Goal: Information Seeking & Learning: Learn about a topic

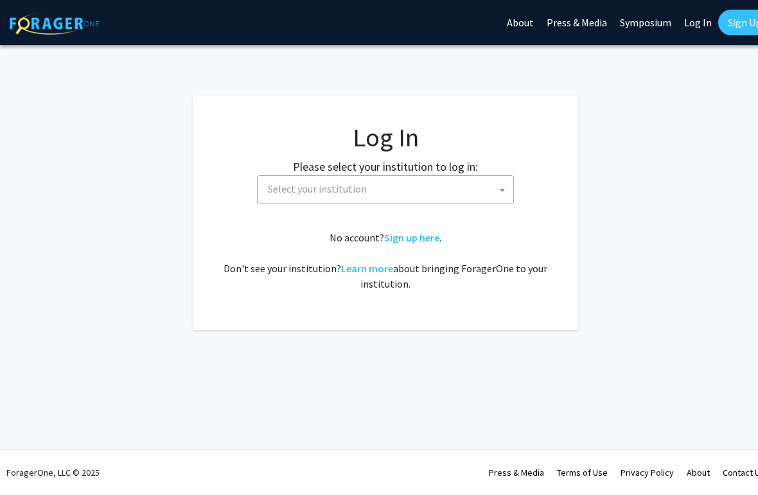
click at [485, 189] on span "Select your institution" at bounding box center [388, 189] width 250 height 26
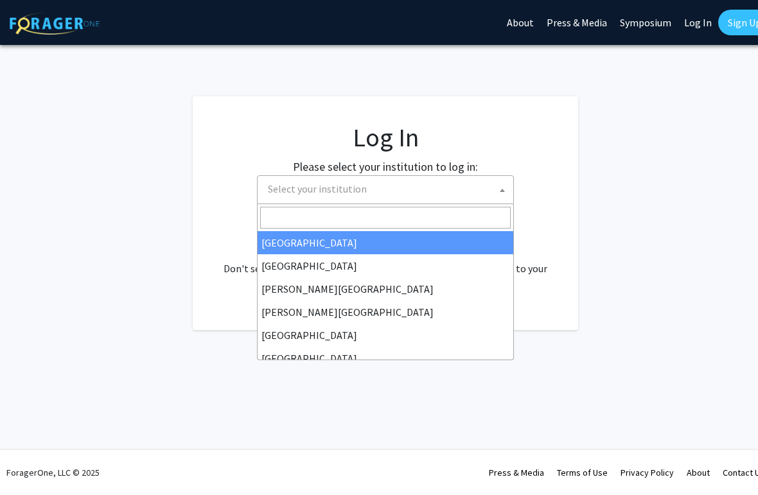
select select "5"
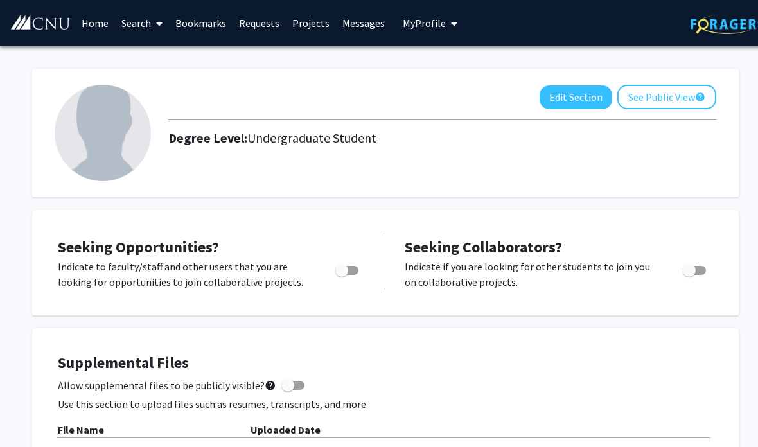
click at [569, 91] on button "Edit Section" at bounding box center [575, 97] width 73 height 24
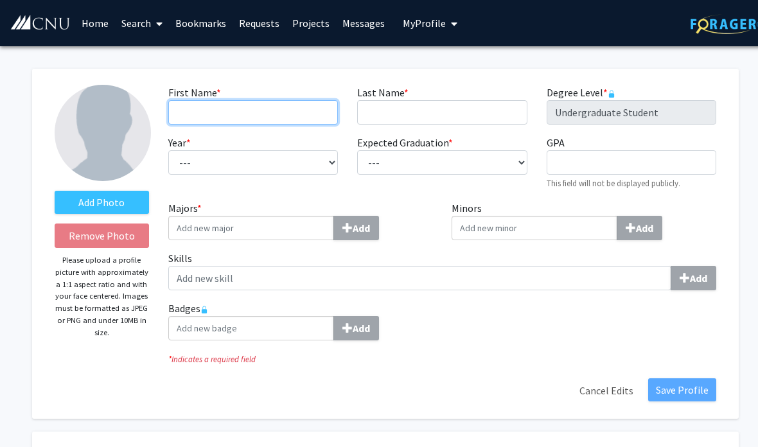
click at [278, 107] on input "First Name * required" at bounding box center [253, 112] width 170 height 24
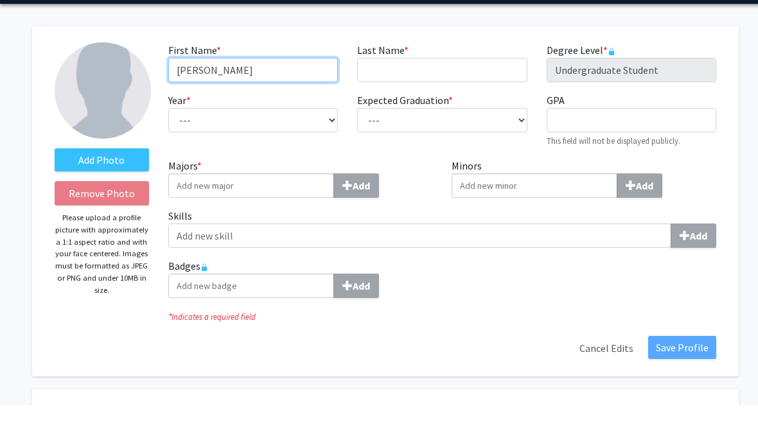
type input "[PERSON_NAME]"
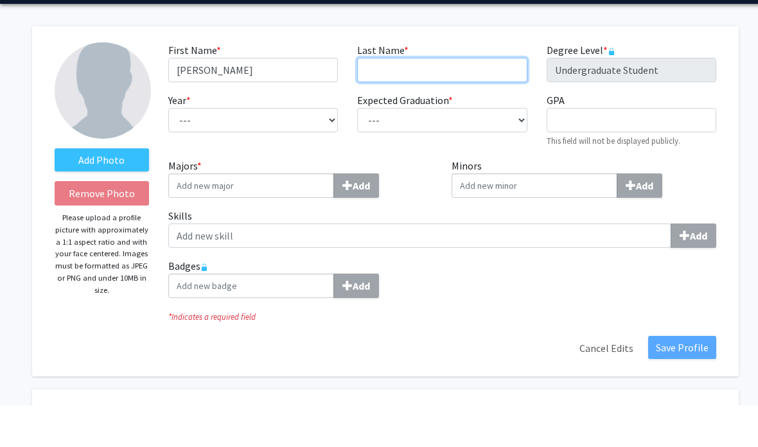
click at [448, 100] on input "Last Name * required" at bounding box center [442, 112] width 170 height 24
type input "Rivers"
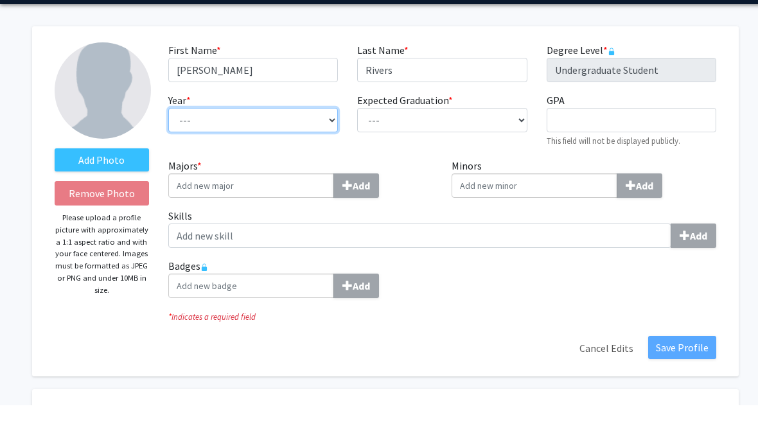
click at [307, 150] on select "--- First-year Sophomore Junior Senior Postbaccalaureate Certificate" at bounding box center [253, 162] width 170 height 24
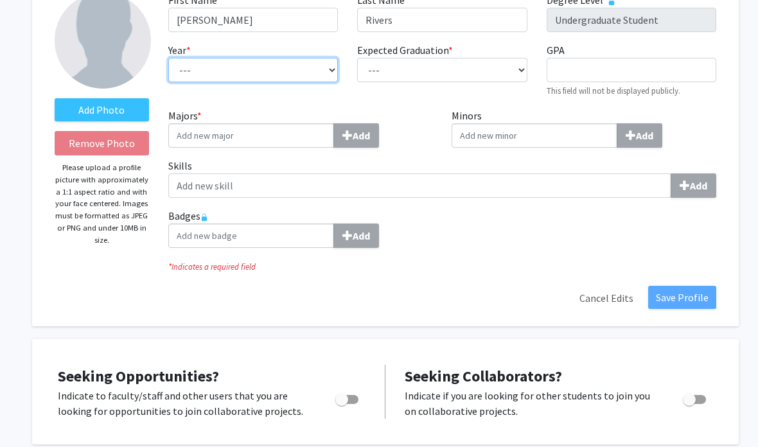
select select "junior"
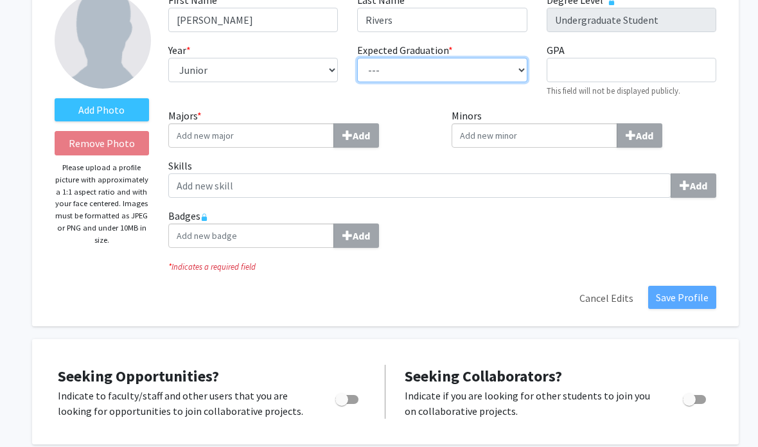
click at [437, 71] on select "--- 2018 2019 2020 2021 2022 2023 2024 2025 2026 2027 2028 2029 2030 2031" at bounding box center [442, 70] width 170 height 24
click at [490, 65] on select "--- 2018 2019 2020 2021 2022 2023 2024 2025 2026 2027 2028 2029 2030 2031" at bounding box center [442, 70] width 170 height 24
select select "2027"
click at [295, 126] on input "Majors * Add" at bounding box center [251, 135] width 166 height 24
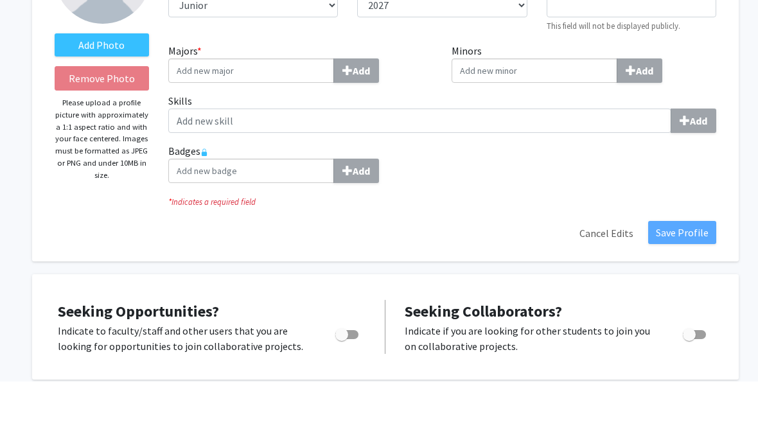
scroll to position [158, 0]
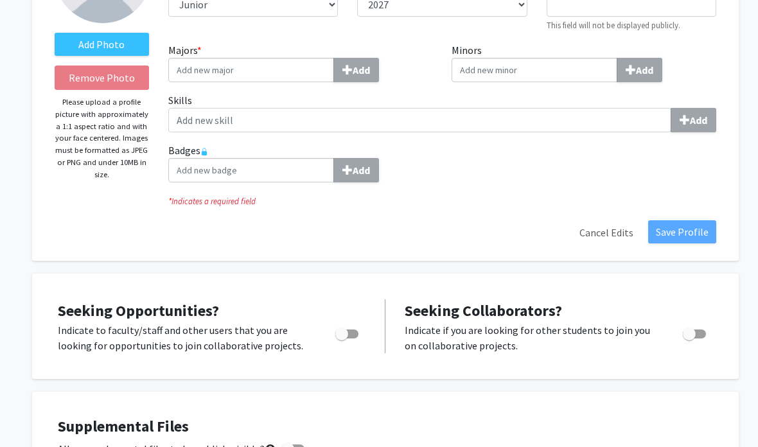
click at [284, 65] on input "Majors * Add" at bounding box center [251, 70] width 166 height 24
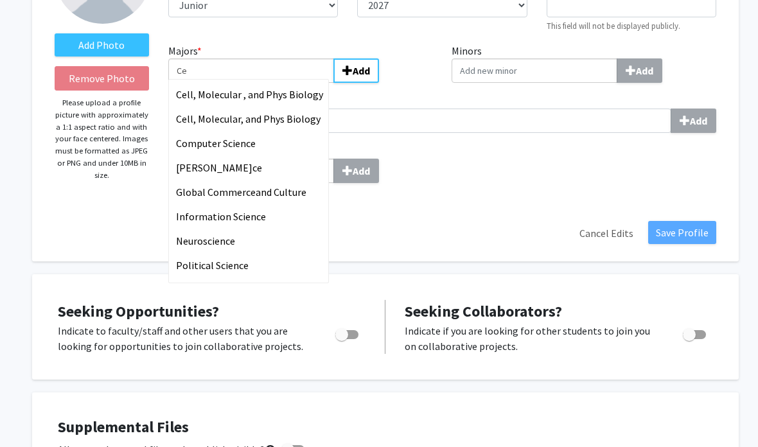
type input "Ce"
click at [284, 95] on span "ll, Molecular , and Phys Biology" at bounding box center [255, 94] width 136 height 13
click at [284, 83] on input "Ce" at bounding box center [251, 70] width 166 height 24
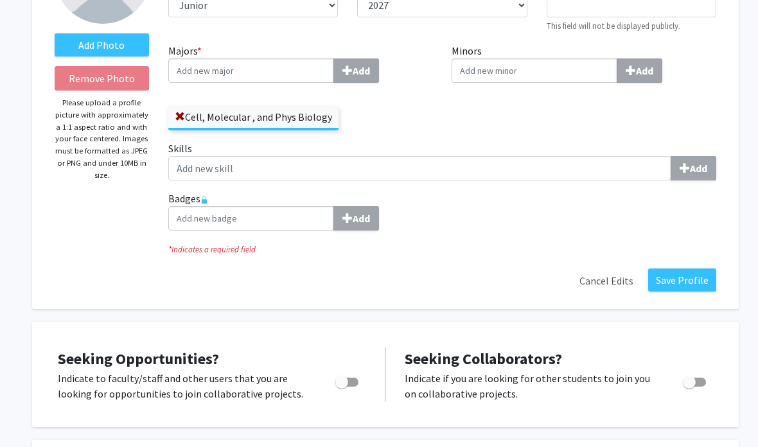
click at [555, 64] on input "Minors Add" at bounding box center [534, 70] width 166 height 24
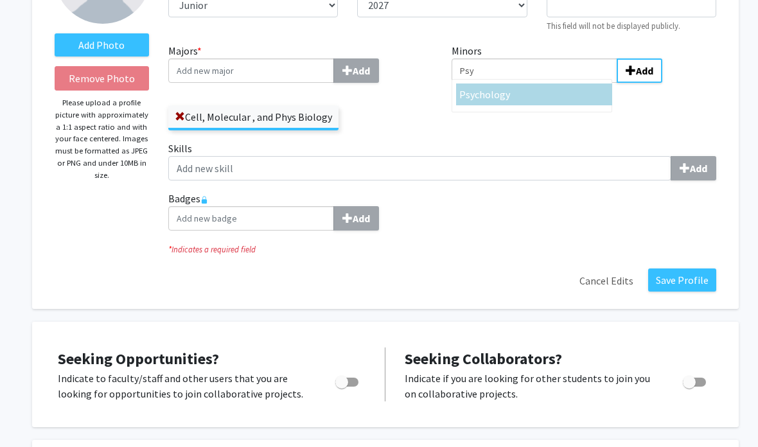
type input "Psy"
click at [510, 96] on div "Psy chology" at bounding box center [534, 94] width 150 height 15
click at [510, 83] on input "Psy" at bounding box center [534, 70] width 166 height 24
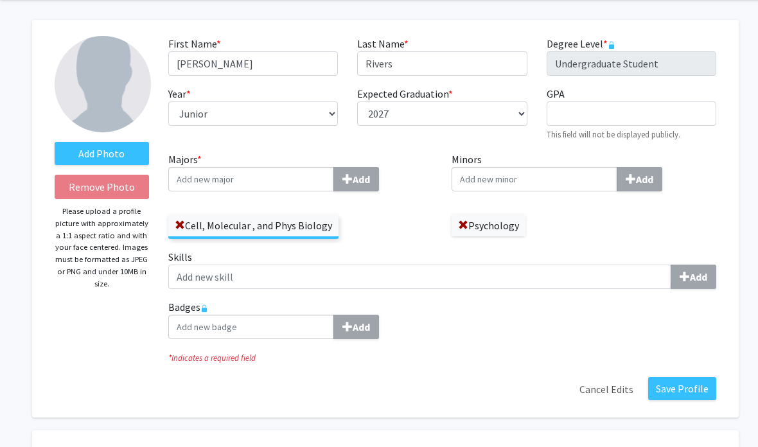
scroll to position [46, 0]
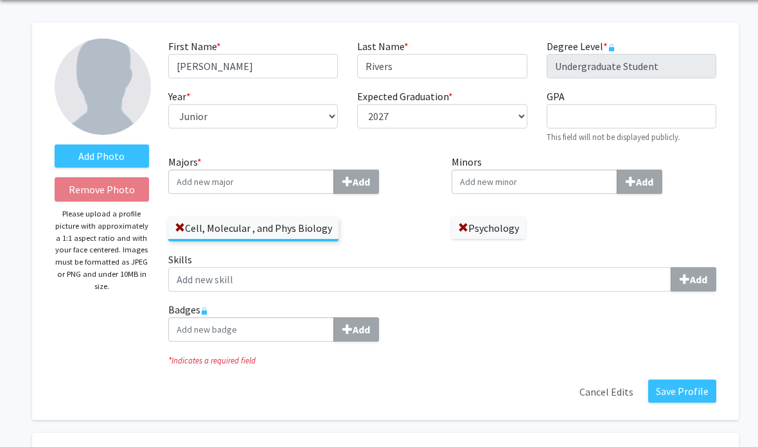
click at [270, 229] on label "Cell, Molecular , and Phys Biology" at bounding box center [253, 228] width 170 height 22
click at [0, 0] on input "Cell, Molecular , and Phys Biology" at bounding box center [0, 0] width 0 height 0
click at [306, 225] on label "Cell, Molecular , and Phys Biology" at bounding box center [253, 228] width 170 height 22
click at [0, 0] on input "Cell, Molecular , and Phys Biology" at bounding box center [0, 0] width 0 height 0
click at [264, 171] on input "Majors * Add" at bounding box center [251, 182] width 166 height 24
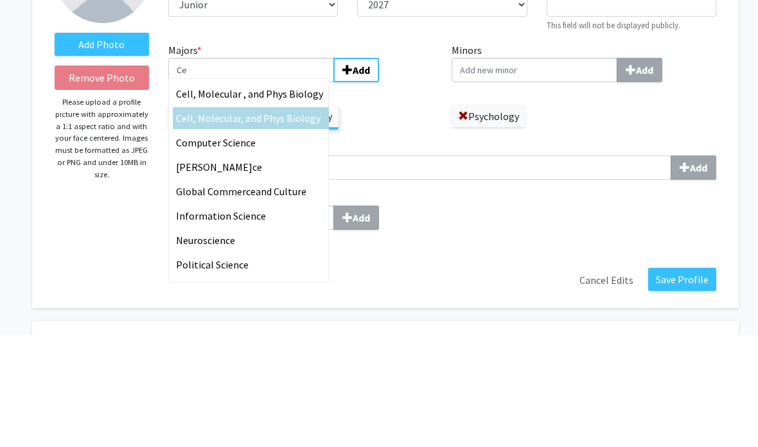
type input "Ce"
click at [288, 223] on span "ll, Molecular, and Phys Biology" at bounding box center [254, 229] width 134 height 13
click at [288, 170] on input "Ce" at bounding box center [251, 182] width 166 height 24
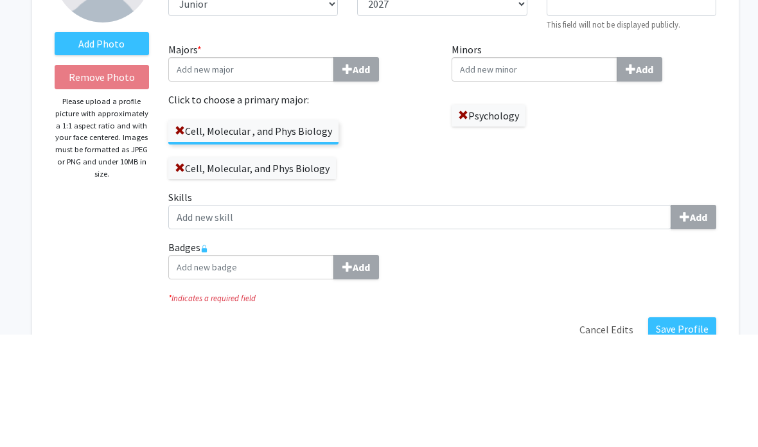
click at [263, 232] on label "Cell, Molecular , and Phys Biology" at bounding box center [253, 243] width 170 height 22
click at [0, 0] on input "Cell, Molecular , and Phys Biology" at bounding box center [0, 0] width 0 height 0
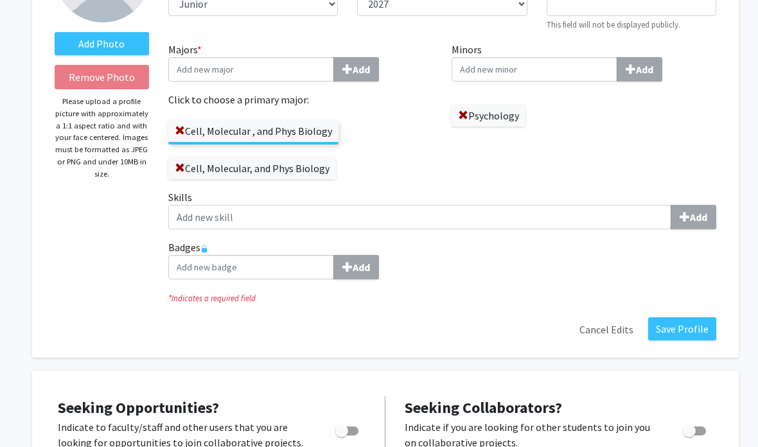
click at [175, 129] on span at bounding box center [180, 131] width 10 height 10
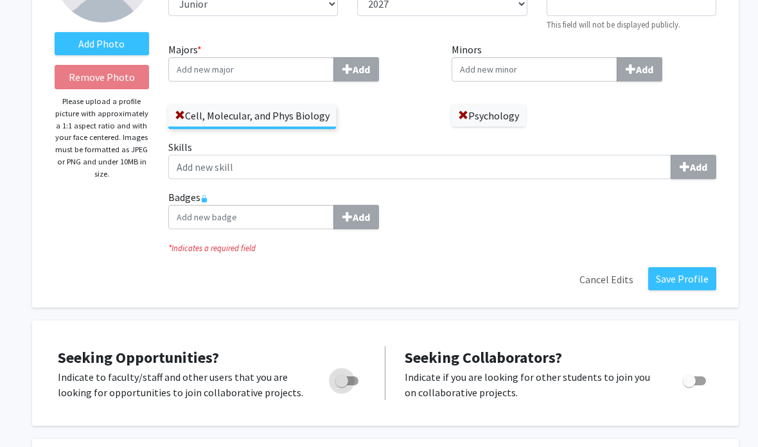
click at [346, 380] on span "Toggle" at bounding box center [341, 380] width 13 height 13
click at [342, 385] on input "Are you actively seeking opportunities?" at bounding box center [341, 385] width 1 height 1
checkbox input "true"
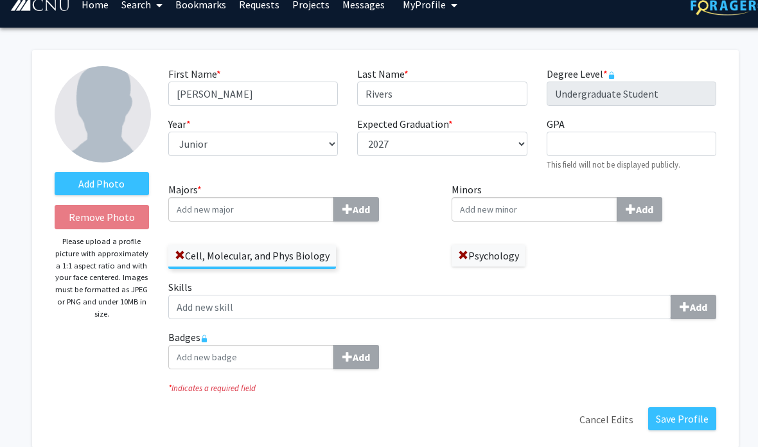
scroll to position [19, 0]
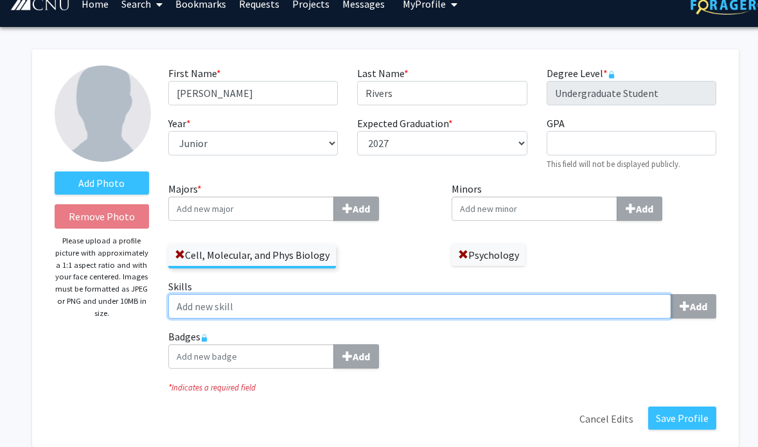
click at [365, 302] on input "Skills Add" at bounding box center [419, 306] width 503 height 24
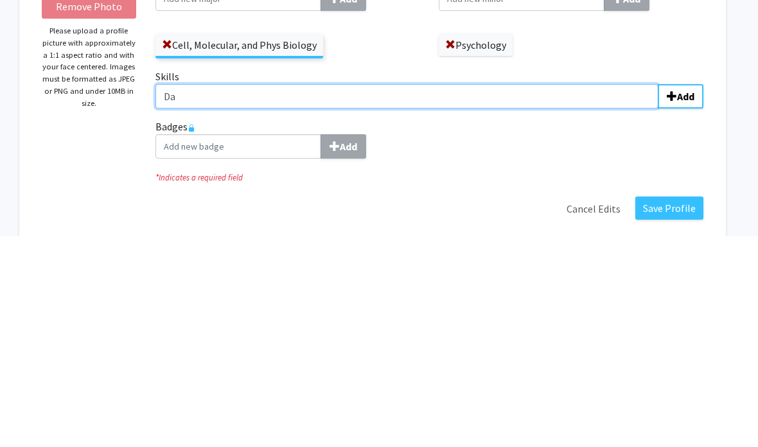
type input "D"
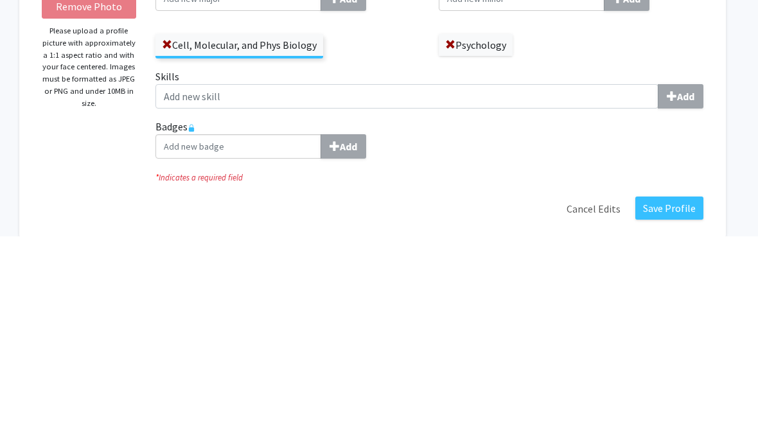
scroll to position [230, 13]
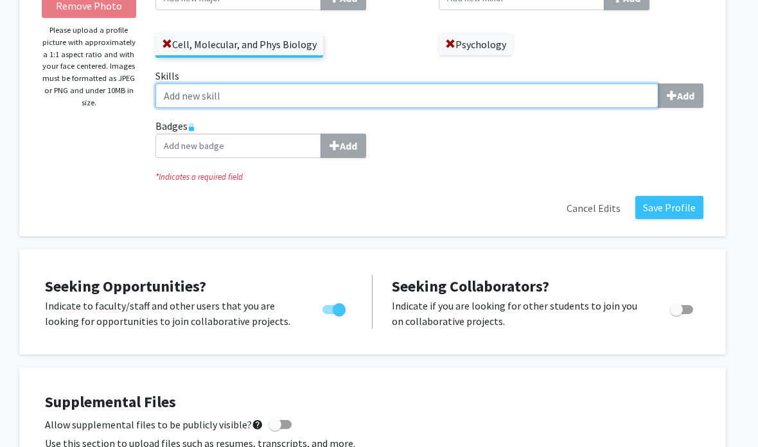
click at [602, 99] on input "Skills Add" at bounding box center [406, 95] width 503 height 24
click at [582, 98] on input "Skills Add" at bounding box center [406, 95] width 503 height 24
type input "d"
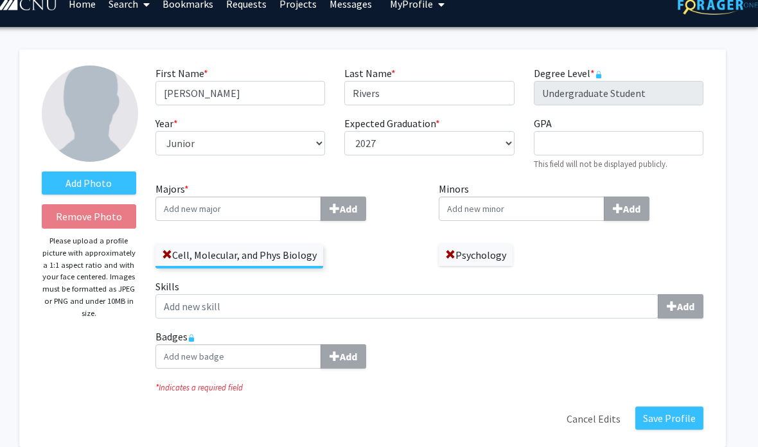
scroll to position [0, 13]
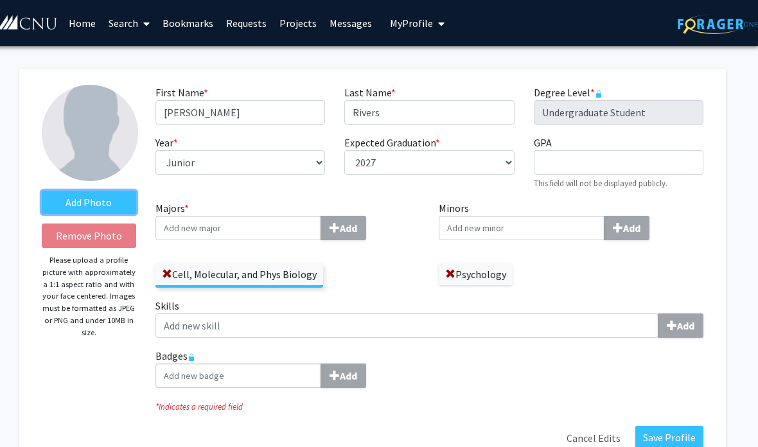
click at [96, 198] on label "Add Photo" at bounding box center [89, 202] width 94 height 23
click at [0, 0] on input "Add Photo" at bounding box center [0, 0] width 0 height 0
click at [677, 437] on button "Save Profile" at bounding box center [669, 437] width 68 height 23
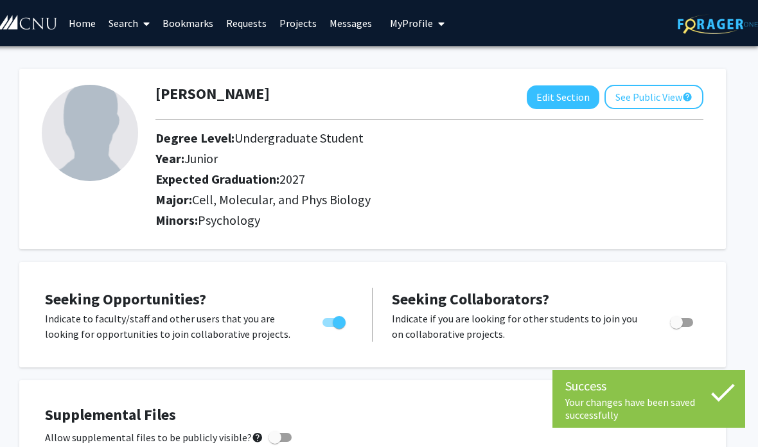
click at [273, 14] on link "Projects" at bounding box center [298, 23] width 50 height 45
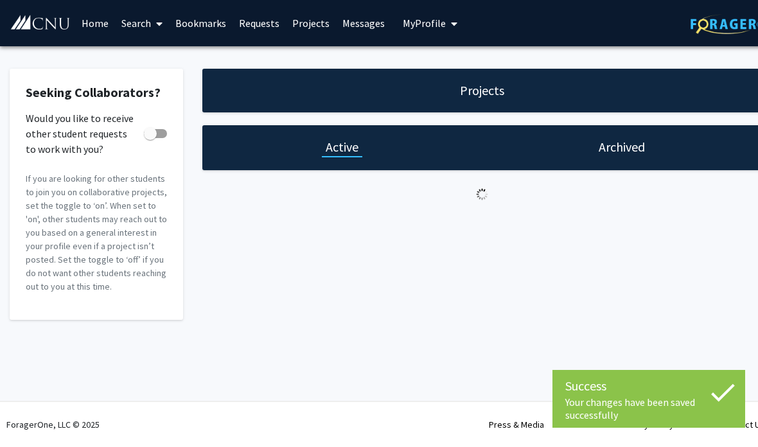
click at [309, 12] on link "Projects" at bounding box center [311, 23] width 50 height 45
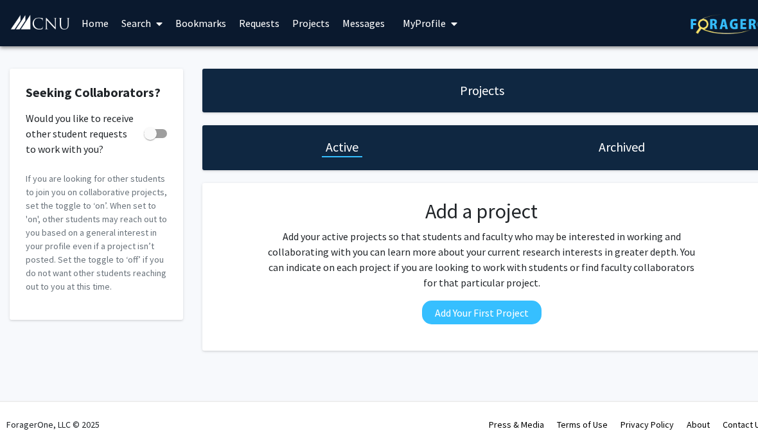
click at [90, 22] on link "Home" at bounding box center [95, 23] width 40 height 45
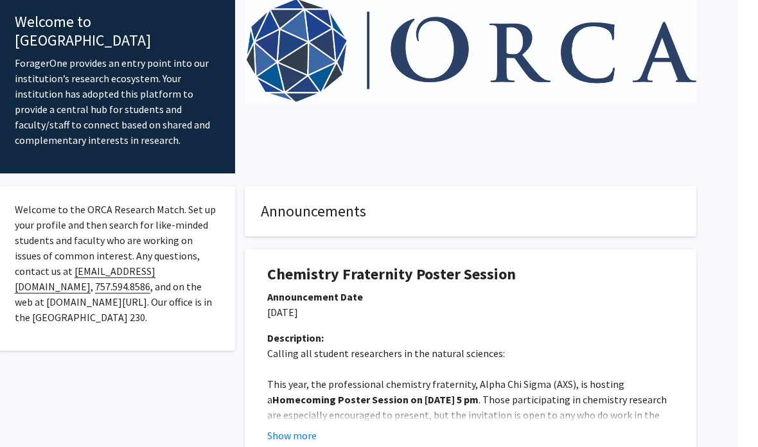
scroll to position [0, 13]
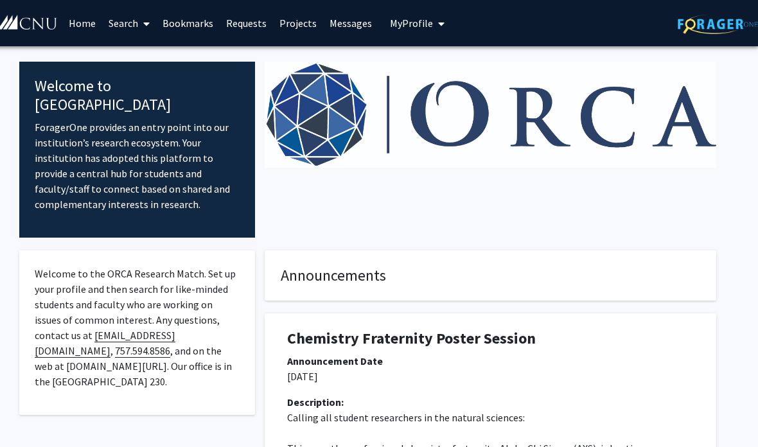
click at [673, 214] on div at bounding box center [490, 150] width 471 height 176
click at [132, 26] on link "Search" at bounding box center [129, 23] width 54 height 45
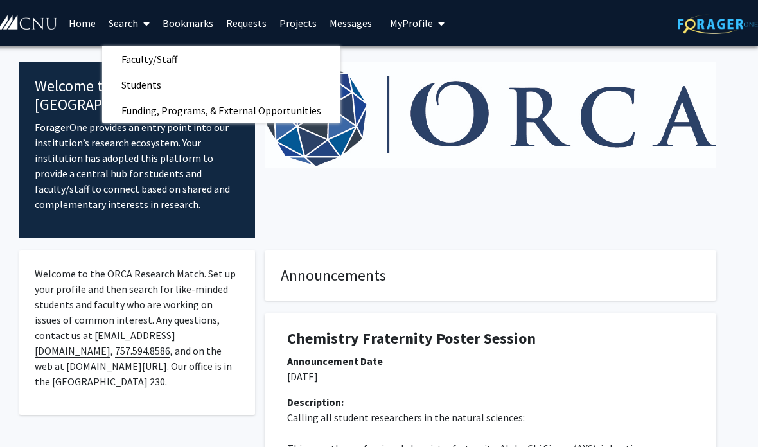
click at [129, 250] on div "Welcome to the ORCA Research Match. Set up your profile and then search for lik…" at bounding box center [137, 332] width 236 height 164
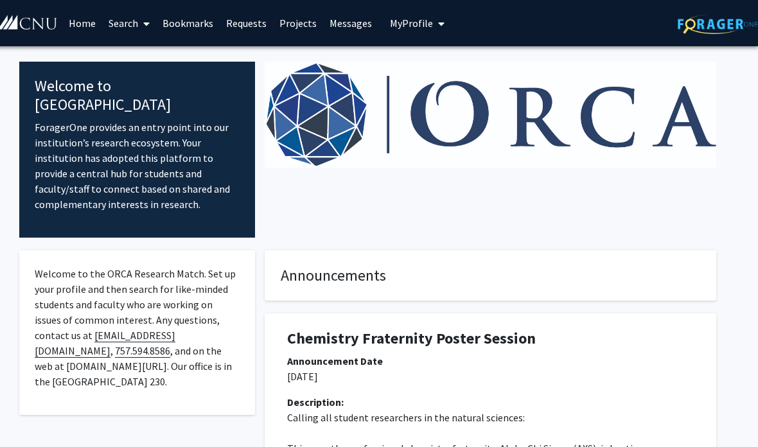
click at [186, 28] on link "Bookmarks" at bounding box center [188, 23] width 64 height 45
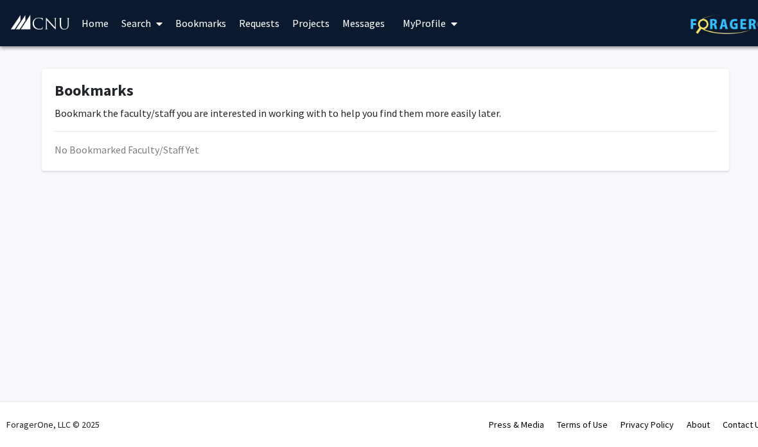
click at [271, 22] on link "Requests" at bounding box center [258, 23] width 53 height 45
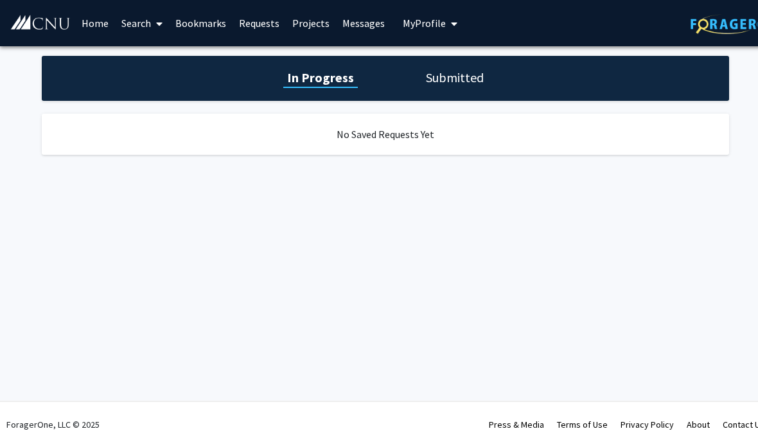
click at [319, 22] on link "Projects" at bounding box center [311, 23] width 50 height 45
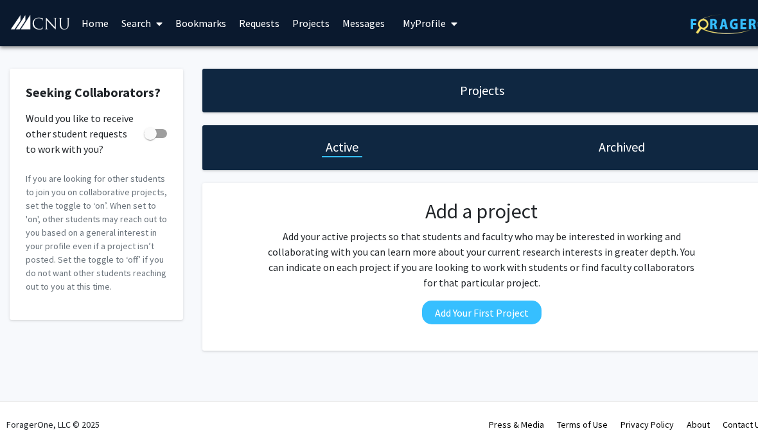
click at [138, 21] on link "Search" at bounding box center [142, 23] width 54 height 45
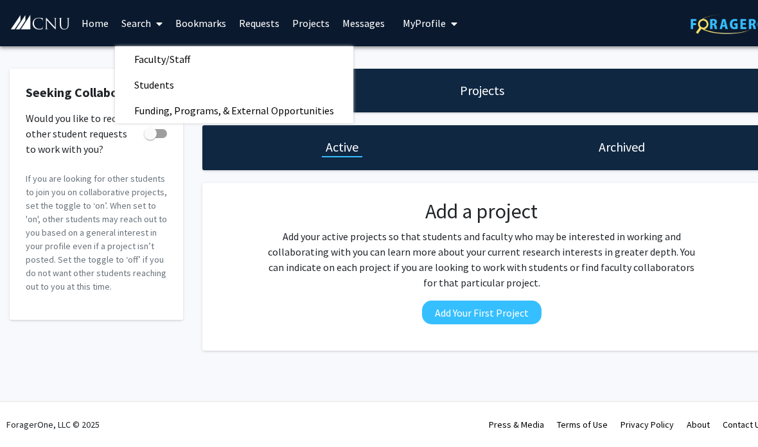
click at [176, 51] on span "Faculty/Staff" at bounding box center [162, 59] width 94 height 26
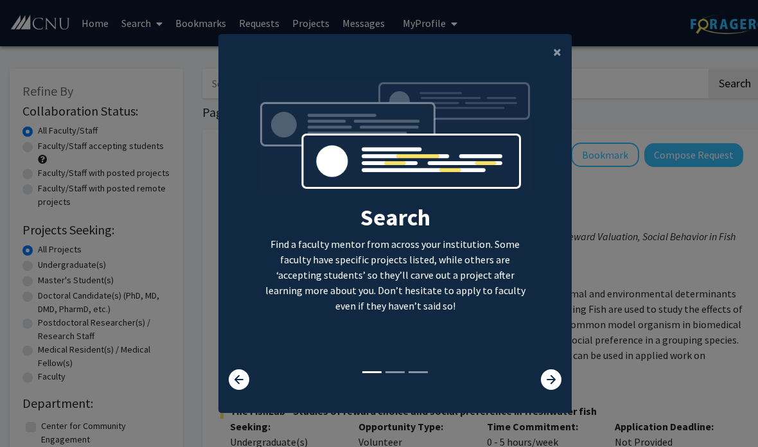
click at [182, 281] on modal-container "× Search Find a faculty mentor from across your institution. Some faculty have …" at bounding box center [379, 223] width 758 height 447
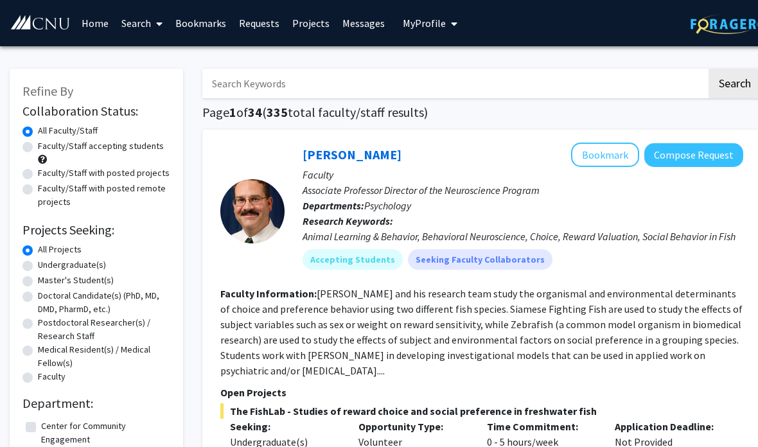
click at [90, 258] on label "Undergraduate(s)" at bounding box center [72, 264] width 68 height 13
click at [46, 258] on input "Undergraduate(s)" at bounding box center [42, 262] width 8 height 8
radio input "true"
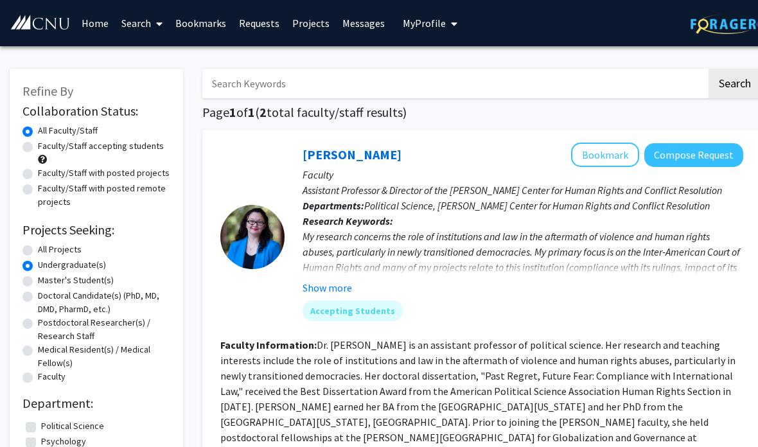
click at [64, 245] on label "All Projects" at bounding box center [60, 249] width 44 height 13
click at [46, 245] on input "All Projects" at bounding box center [42, 247] width 8 height 8
radio input "true"
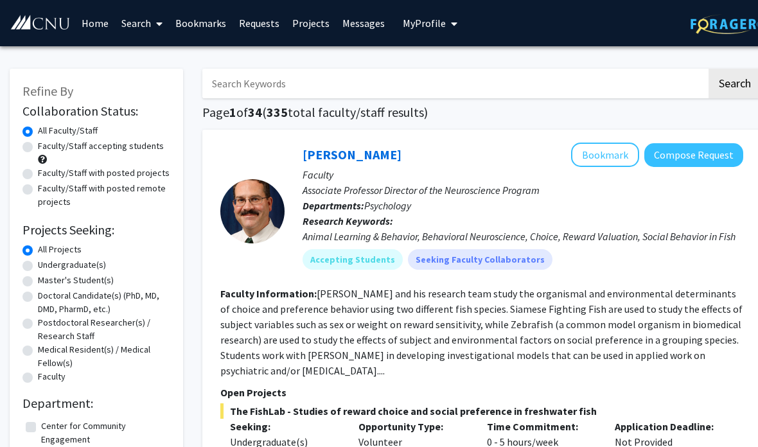
click at [88, 258] on label "Undergraduate(s)" at bounding box center [72, 264] width 68 height 13
click at [46, 258] on input "Undergraduate(s)" at bounding box center [42, 262] width 8 height 8
radio input "true"
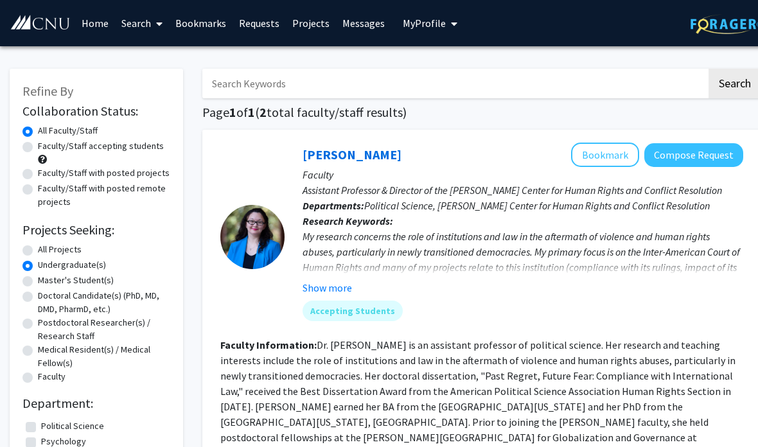
click at [340, 290] on button "Show more" at bounding box center [326, 287] width 49 height 15
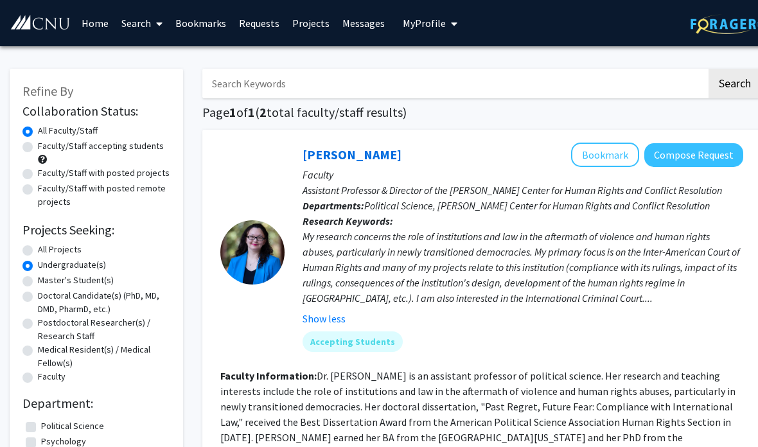
click at [254, 80] on input "Search Keywords" at bounding box center [454, 84] width 504 height 30
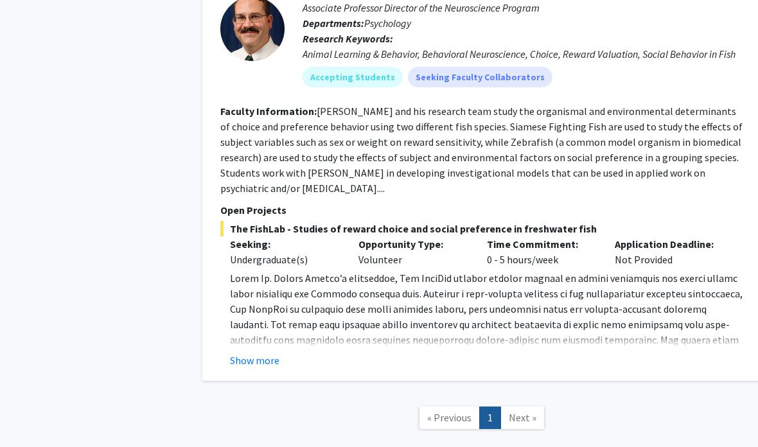
scroll to position [749, 0]
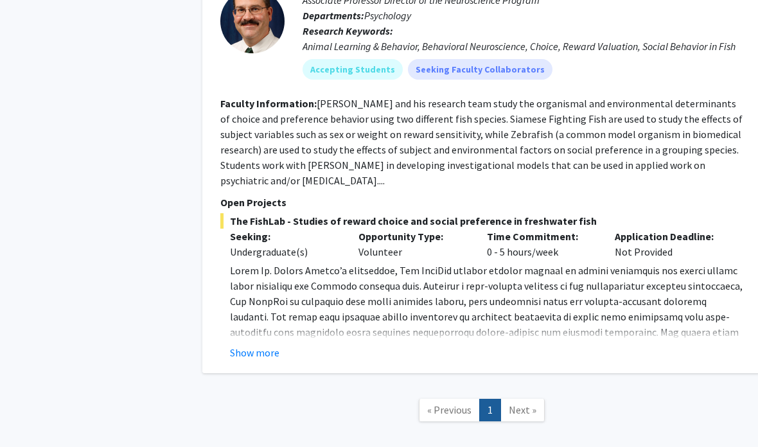
click at [525, 403] on span "Next »" at bounding box center [523, 409] width 28 height 13
click at [526, 399] on link "Next »" at bounding box center [522, 410] width 44 height 22
click at [462, 403] on span "« Previous" at bounding box center [449, 409] width 44 height 13
click at [268, 345] on button "Show more" at bounding box center [254, 352] width 49 height 15
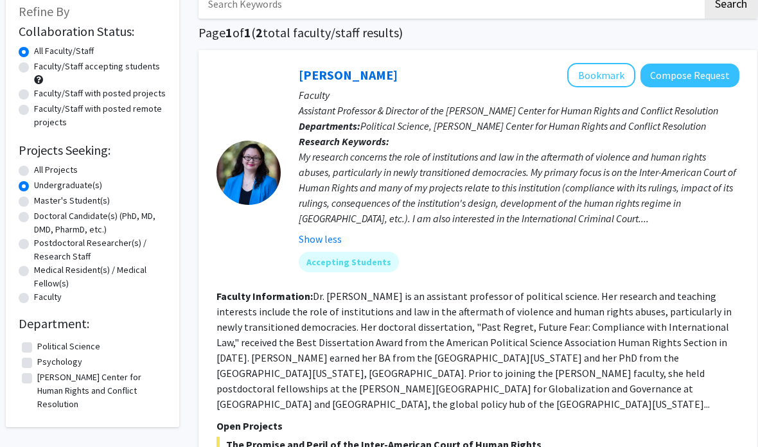
scroll to position [76, 3]
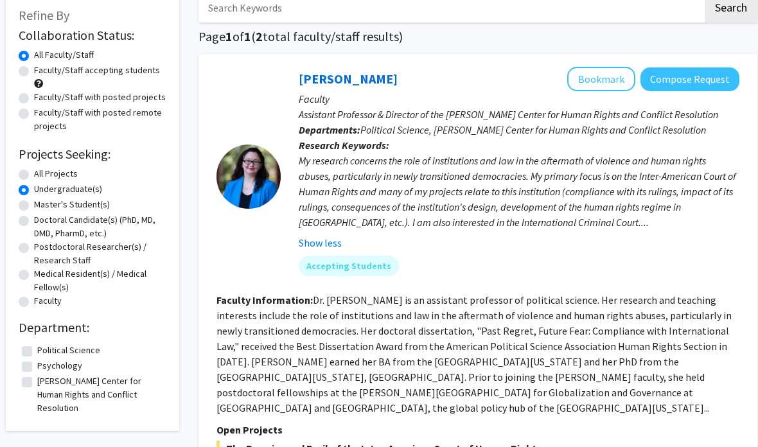
click at [35, 70] on label "Faculty/Staff accepting students" at bounding box center [98, 70] width 126 height 13
click at [35, 70] on input "Faculty/Staff accepting students" at bounding box center [39, 68] width 8 height 8
radio input "true"
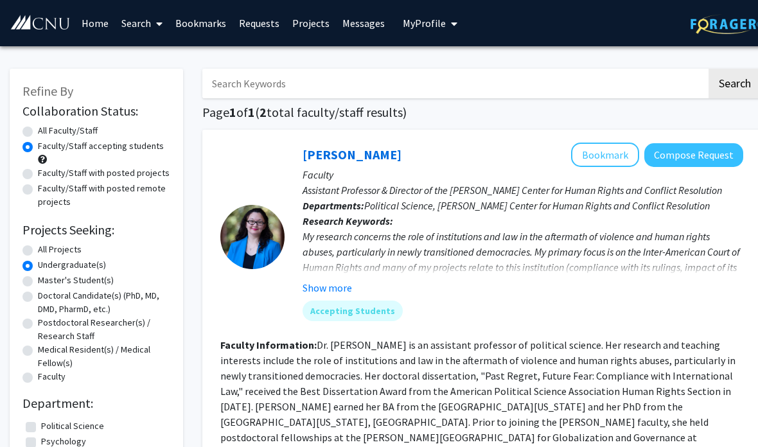
click at [70, 248] on label "All Projects" at bounding box center [60, 249] width 44 height 13
click at [46, 248] on input "All Projects" at bounding box center [42, 247] width 8 height 8
radio input "true"
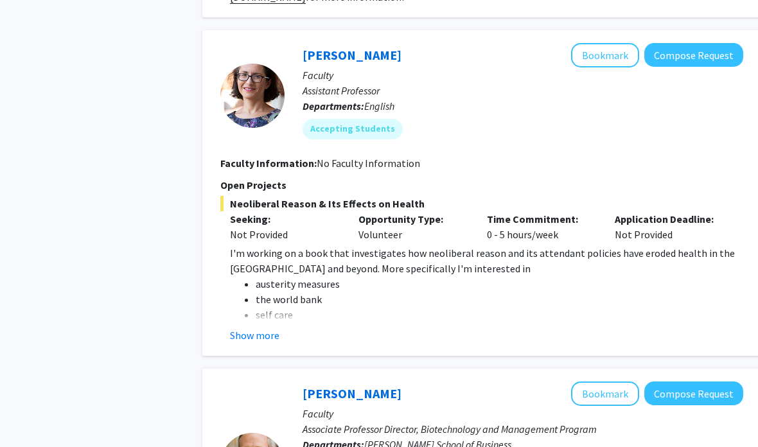
scroll to position [3028, 0]
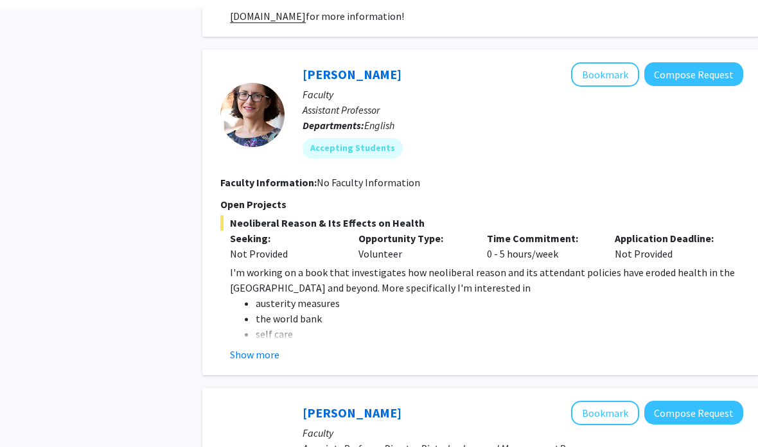
click at [254, 338] on button "Show more" at bounding box center [254, 345] width 49 height 15
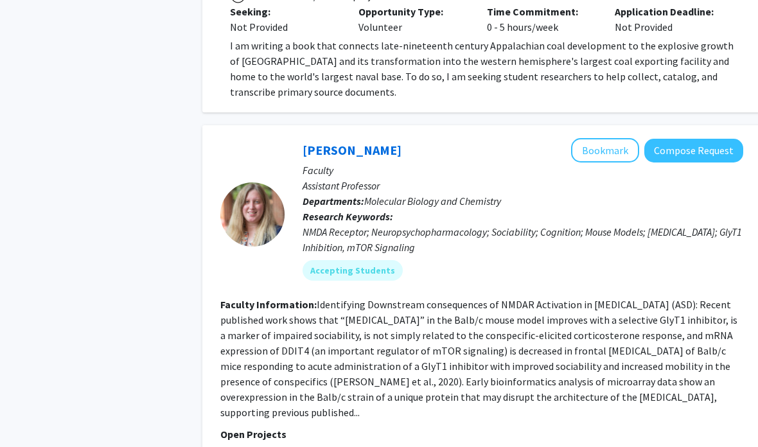
scroll to position [4059, 0]
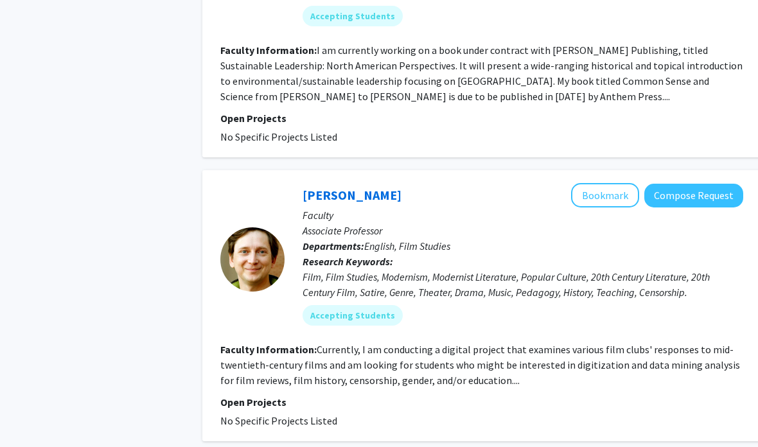
scroll to position [1182, 0]
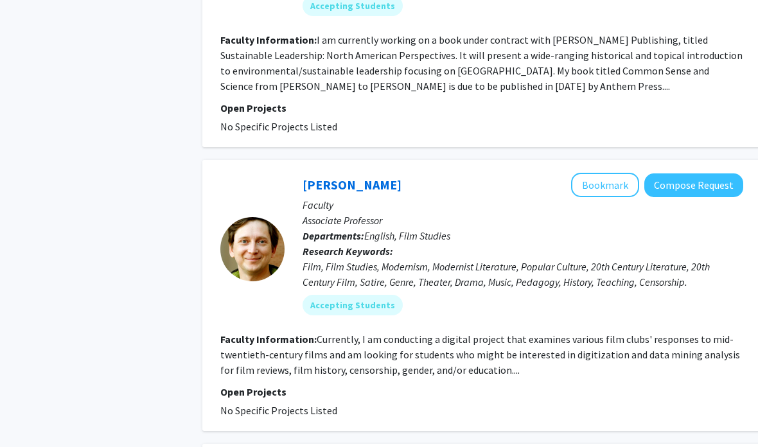
click at [542, 333] on fg-read-more "Currently, I am conducting a digital project that examines various film clubs' …" at bounding box center [479, 355] width 519 height 44
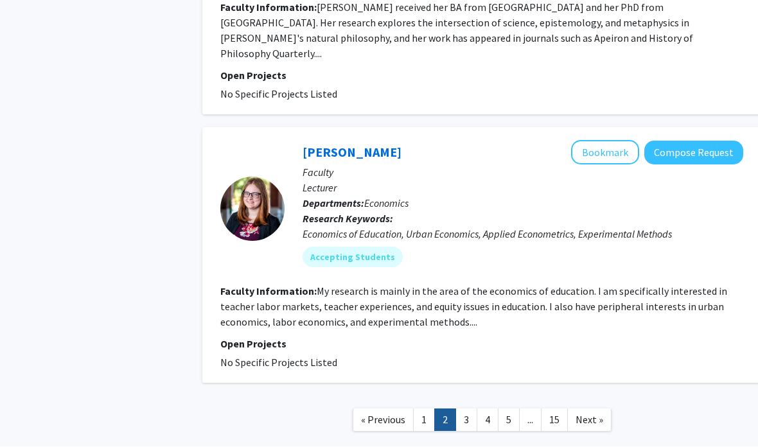
scroll to position [2756, 0]
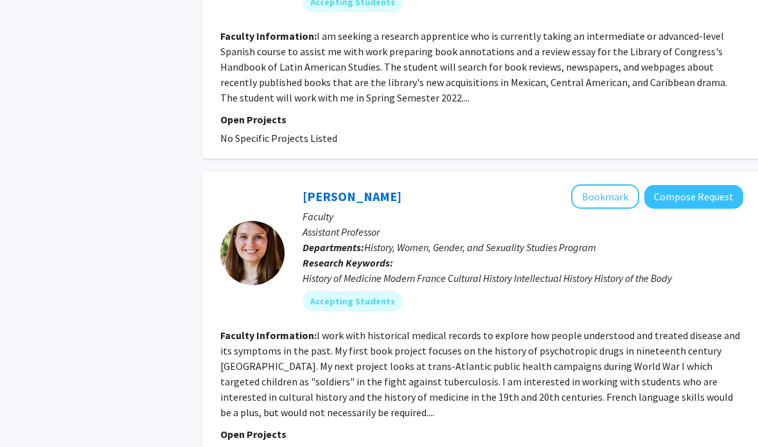
scroll to position [1867, 0]
click at [602, 184] on button "Bookmark" at bounding box center [605, 196] width 68 height 24
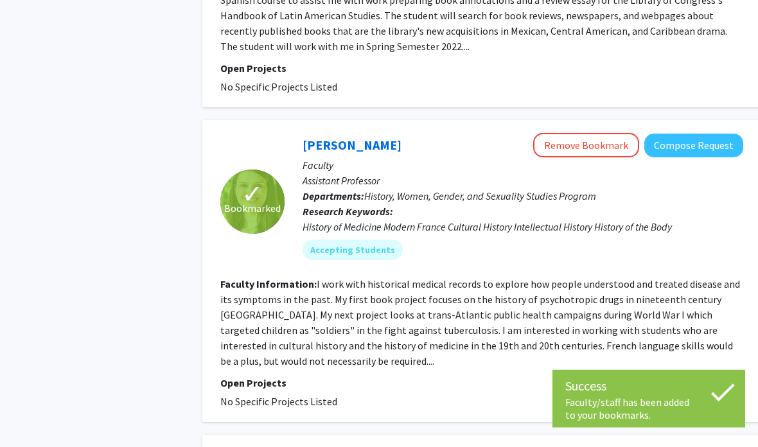
scroll to position [1919, 0]
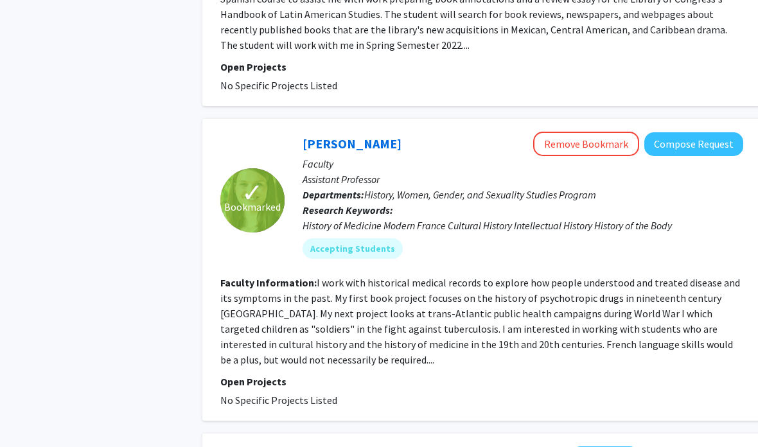
click at [329, 135] on link "[PERSON_NAME]" at bounding box center [351, 143] width 99 height 16
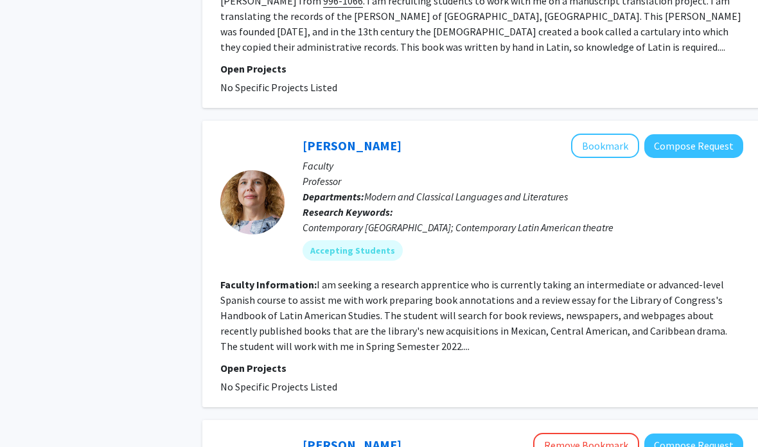
scroll to position [1791, 0]
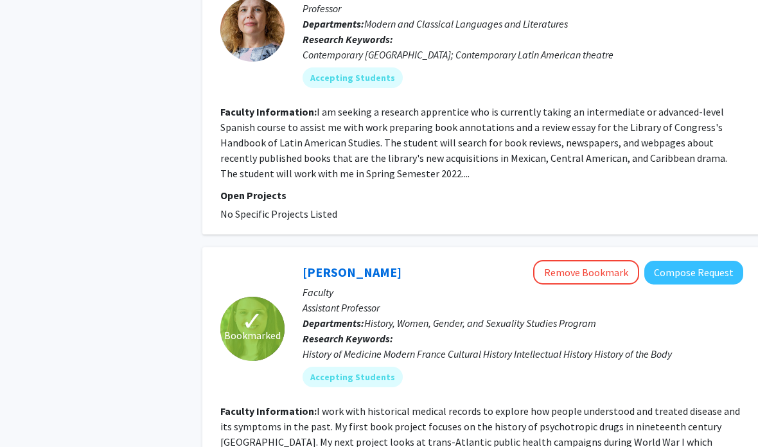
click at [595, 260] on button "Remove Bookmark" at bounding box center [586, 272] width 106 height 24
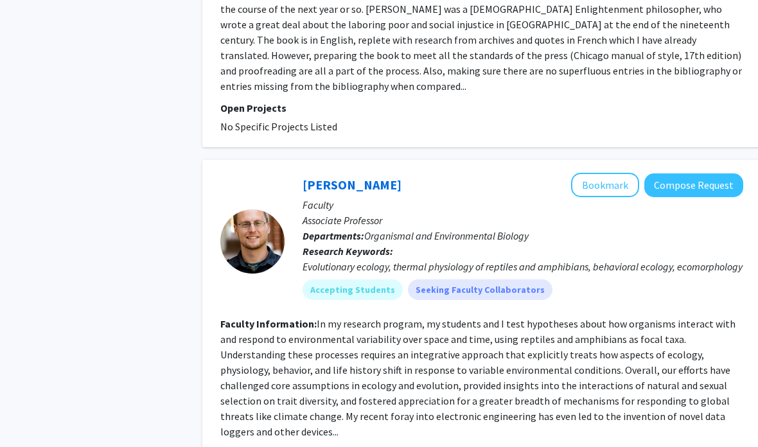
scroll to position [2864, 0]
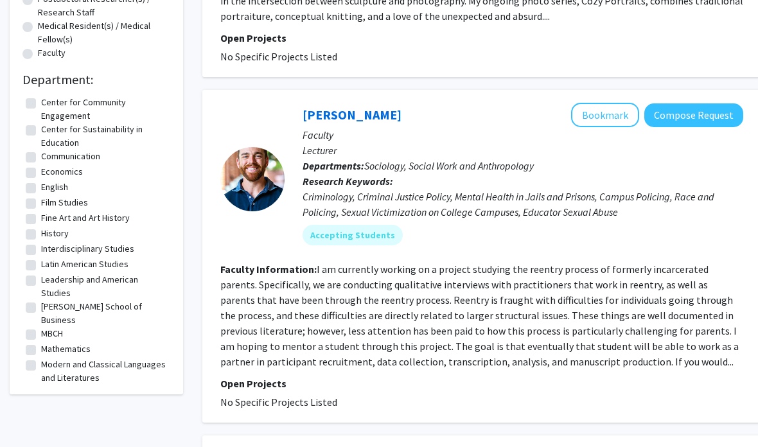
scroll to position [324, 0]
click at [359, 120] on link "[PERSON_NAME]" at bounding box center [351, 115] width 99 height 16
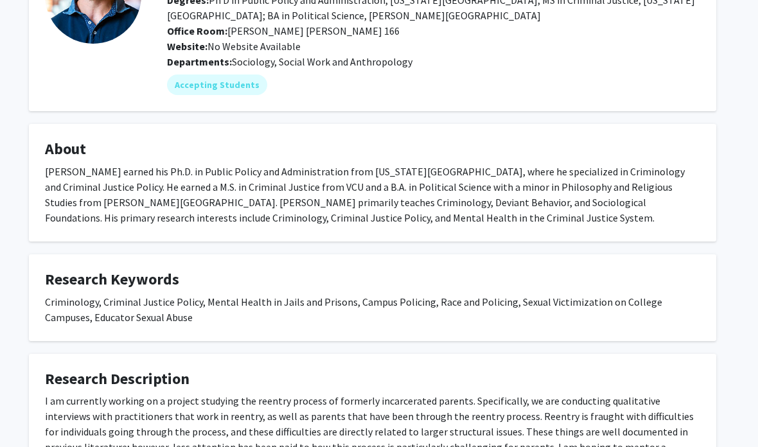
scroll to position [0, 13]
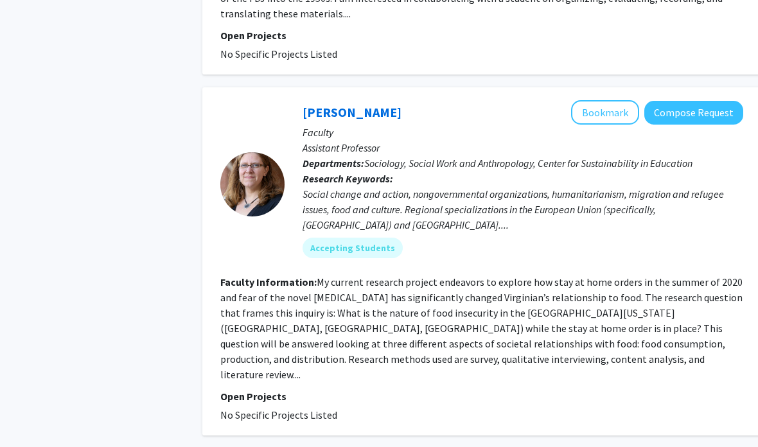
scroll to position [2812, 0]
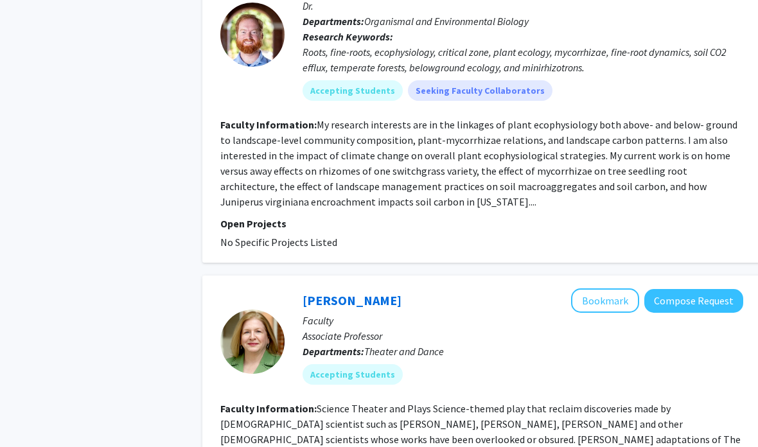
scroll to position [1467, 0]
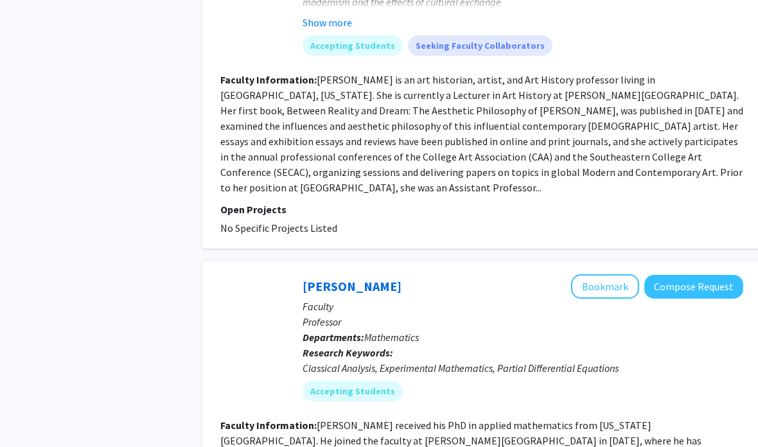
scroll to position [3049, 0]
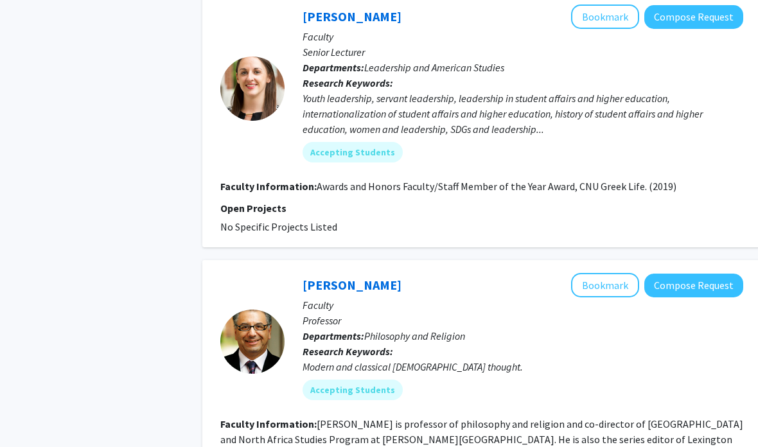
scroll to position [2921, 0]
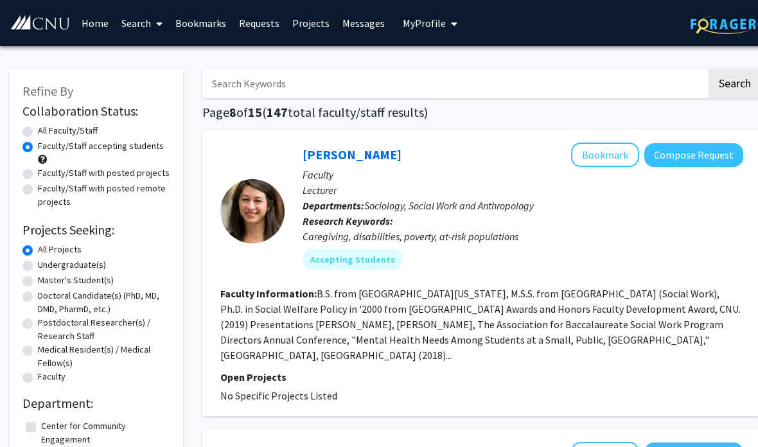
click at [351, 160] on link "[PERSON_NAME]" at bounding box center [351, 154] width 99 height 16
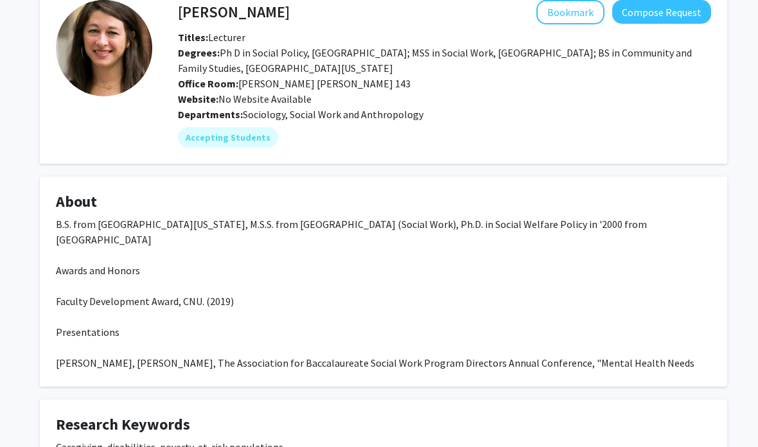
scroll to position [0, 1]
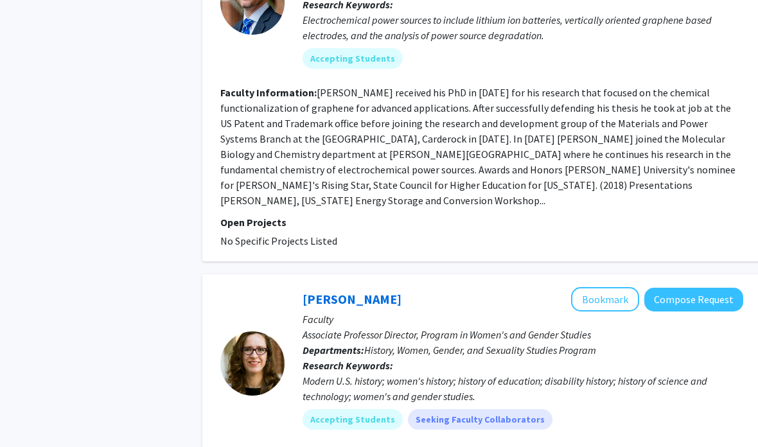
scroll to position [2958, 0]
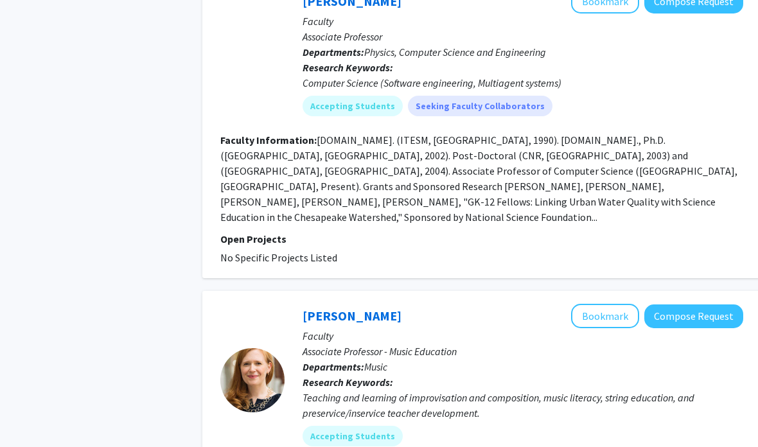
scroll to position [2846, 0]
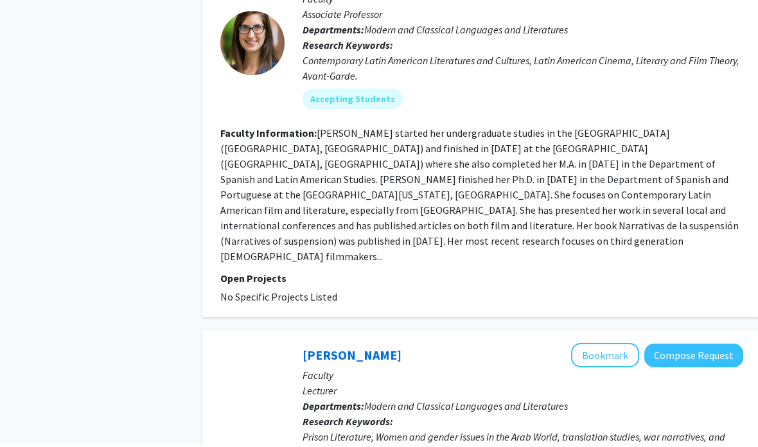
scroll to position [3173, 0]
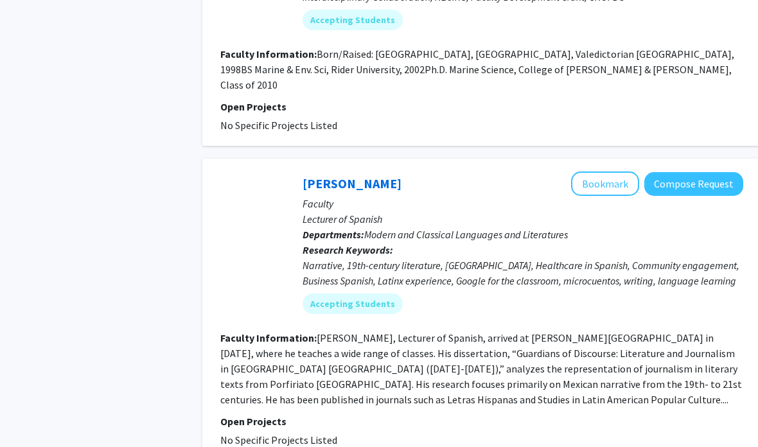
scroll to position [2602, 0]
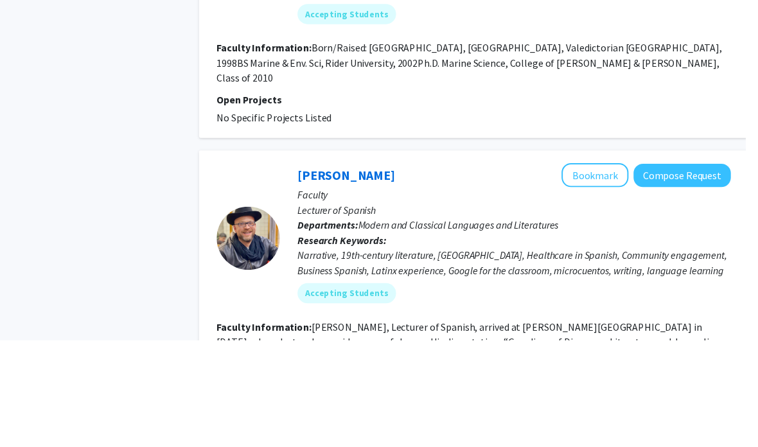
scroll to position [2608, 0]
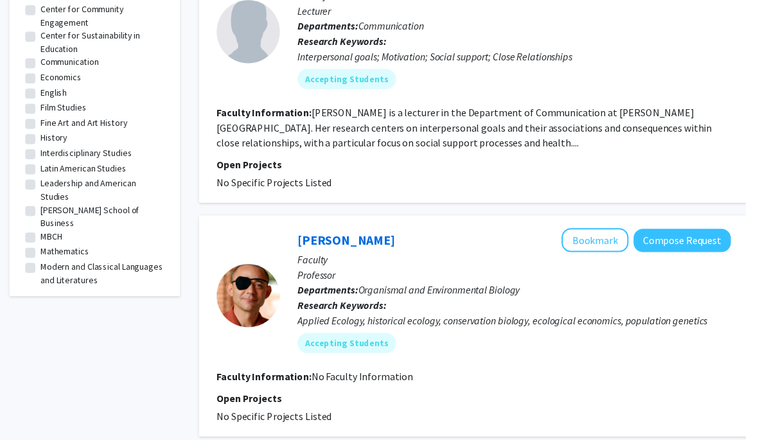
scroll to position [422, 0]
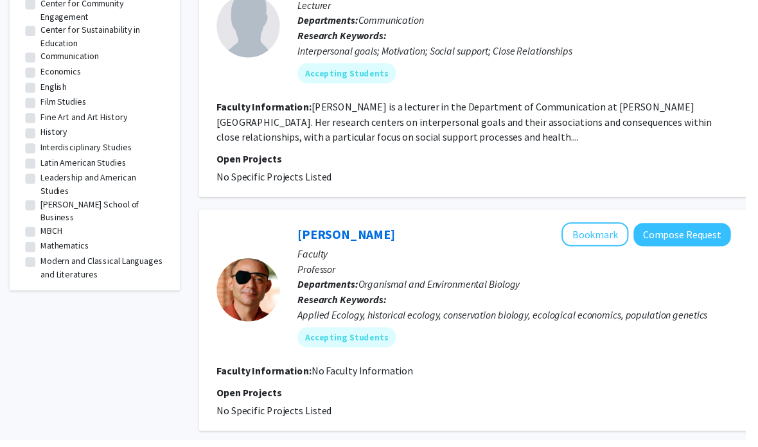
click at [346, 243] on link "[PERSON_NAME]" at bounding box center [351, 238] width 99 height 16
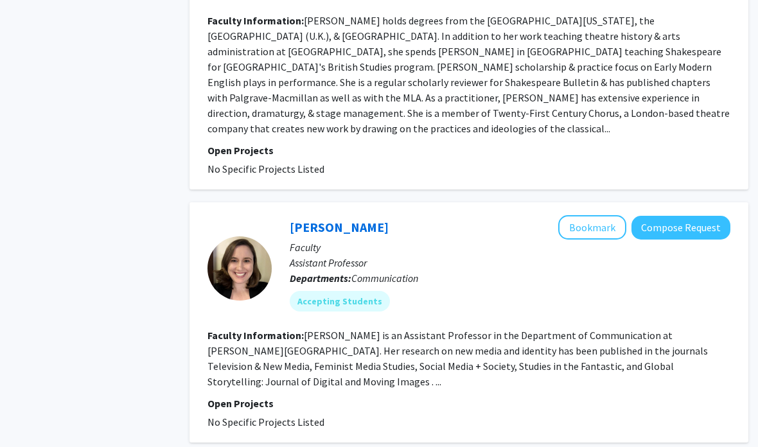
scroll to position [2467, 13]
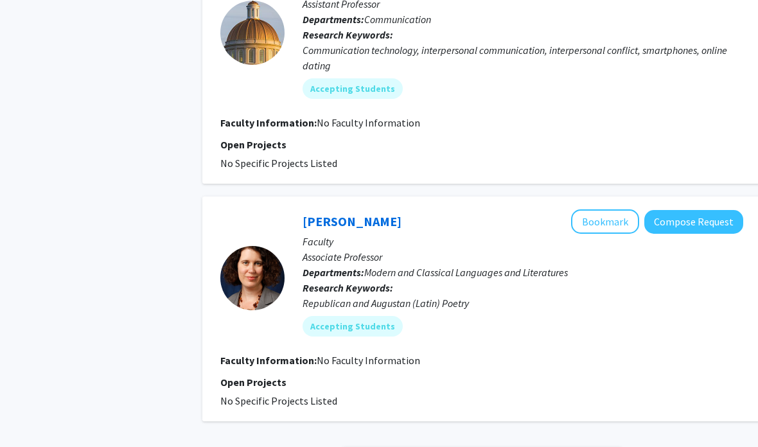
scroll to position [2150, 0]
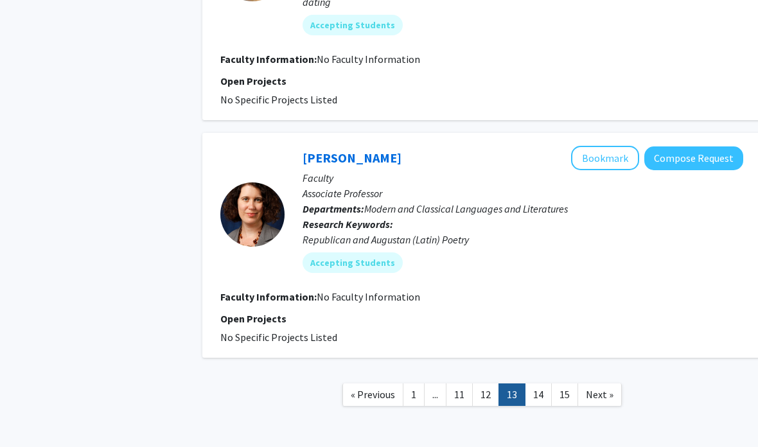
click at [601, 392] on span "Next »" at bounding box center [600, 394] width 28 height 13
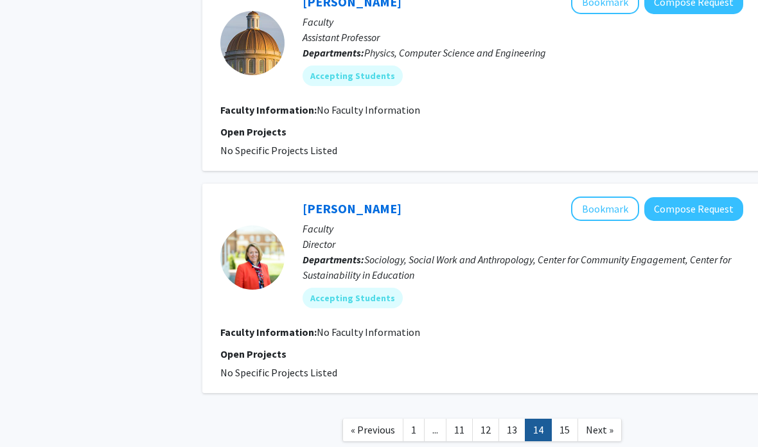
scroll to position [1869, 0]
click at [602, 422] on span "Next »" at bounding box center [600, 428] width 28 height 13
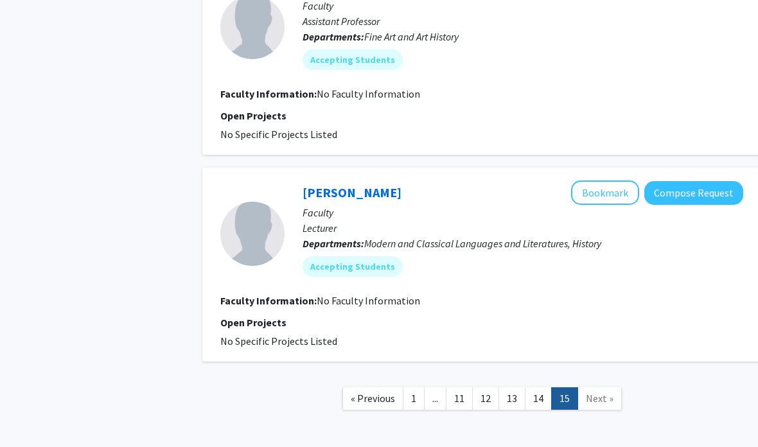
scroll to position [1176, 0]
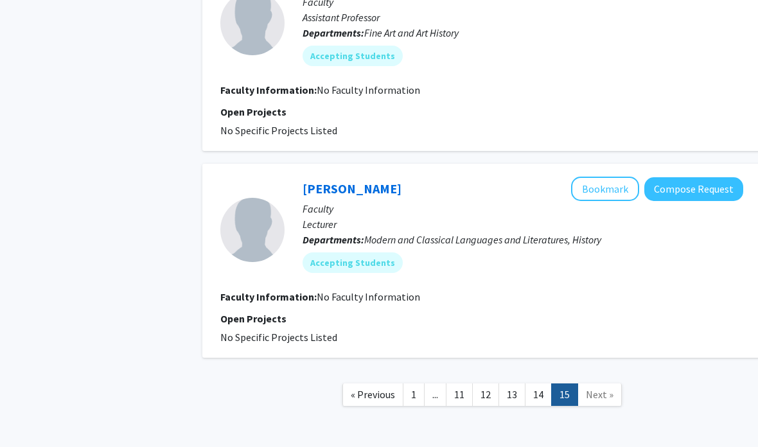
click at [370, 399] on link "« Previous" at bounding box center [372, 394] width 61 height 22
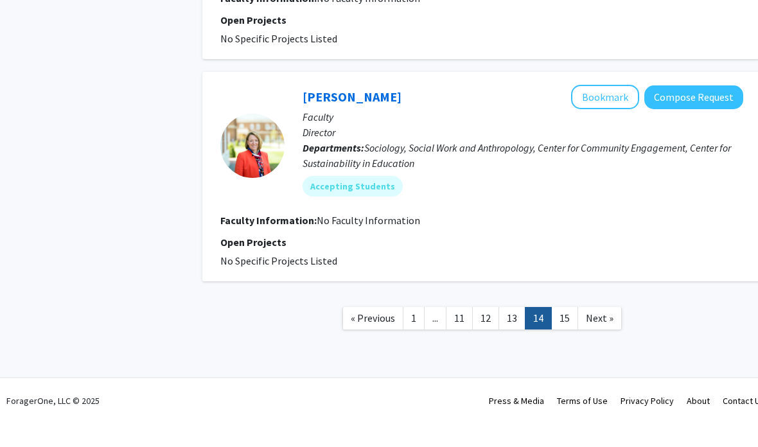
scroll to position [1904, 0]
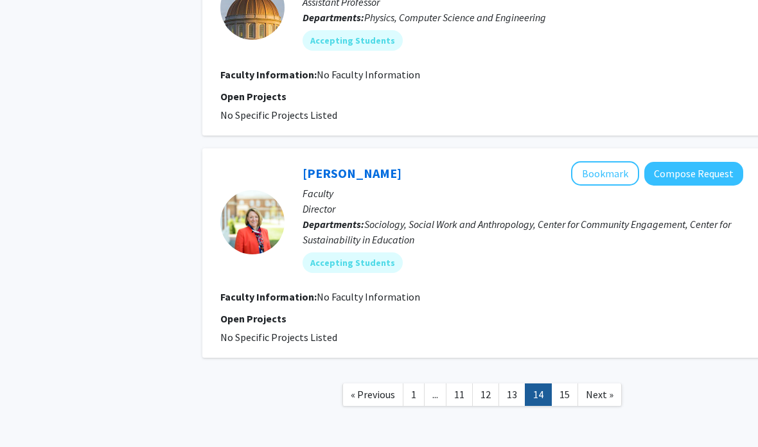
click at [415, 390] on link "1" at bounding box center [414, 394] width 22 height 22
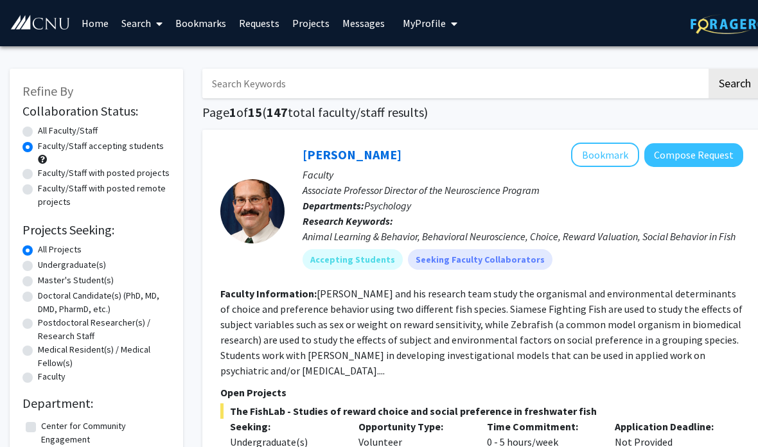
click at [317, 155] on link "[PERSON_NAME]" at bounding box center [351, 154] width 99 height 16
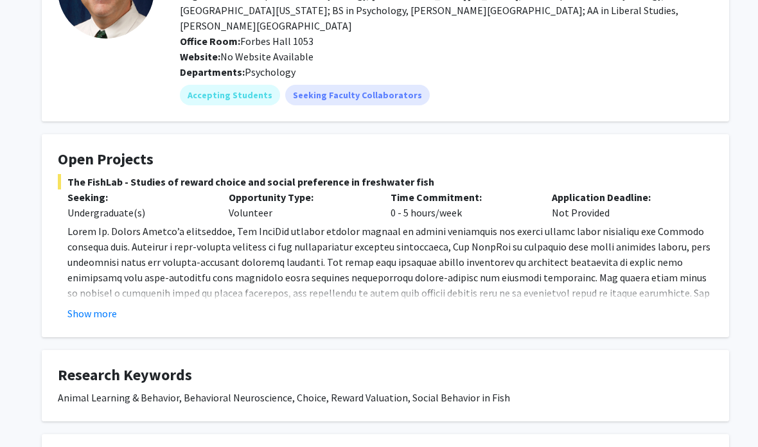
click at [82, 306] on button "Show more" at bounding box center [91, 313] width 49 height 15
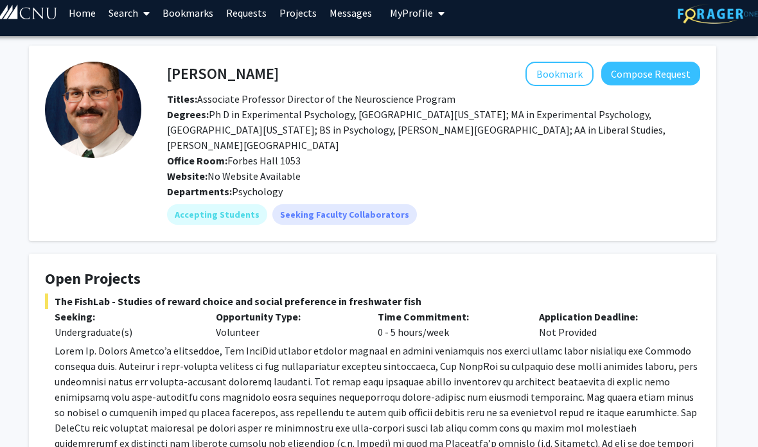
scroll to position [0, 13]
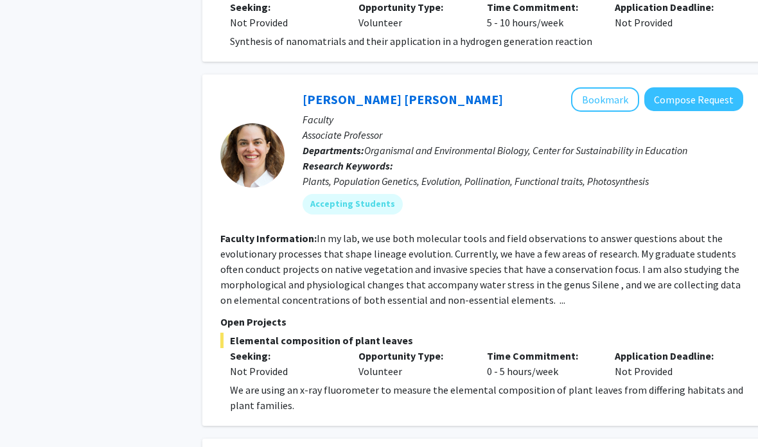
scroll to position [2298, 0]
click at [668, 347] on p "Application Deadline:" at bounding box center [668, 354] width 109 height 15
click at [324, 91] on link "[PERSON_NAME] [PERSON_NAME]" at bounding box center [402, 99] width 200 height 16
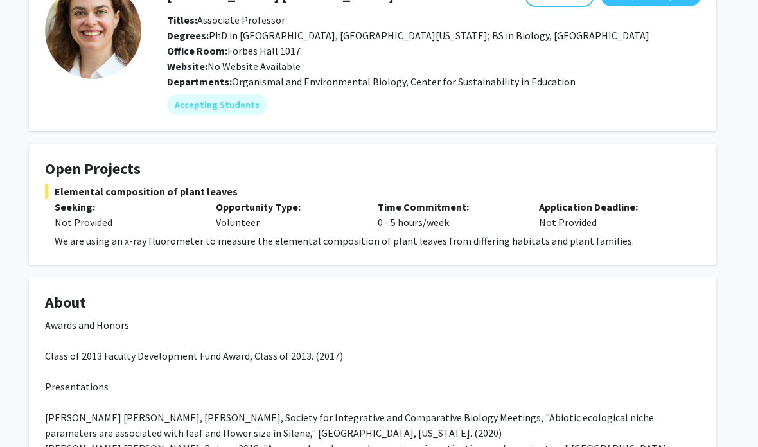
scroll to position [0, 13]
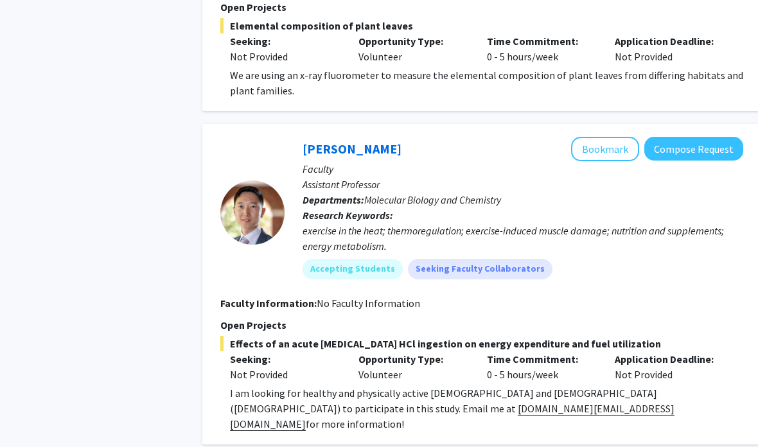
scroll to position [2616, 0]
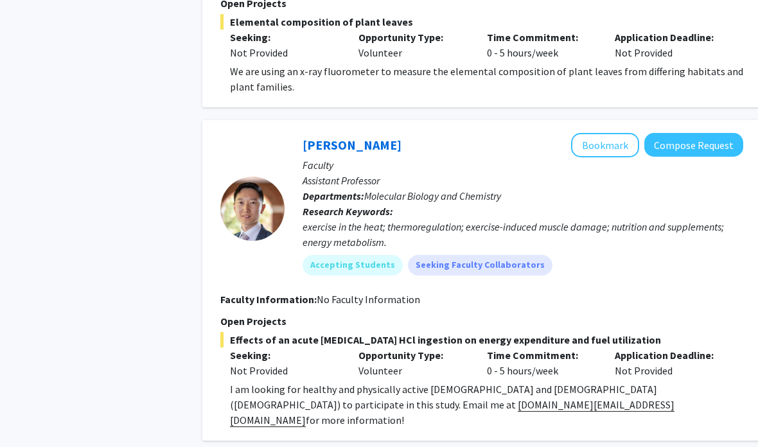
click at [684, 347] on p "Application Deadline:" at bounding box center [668, 354] width 109 height 15
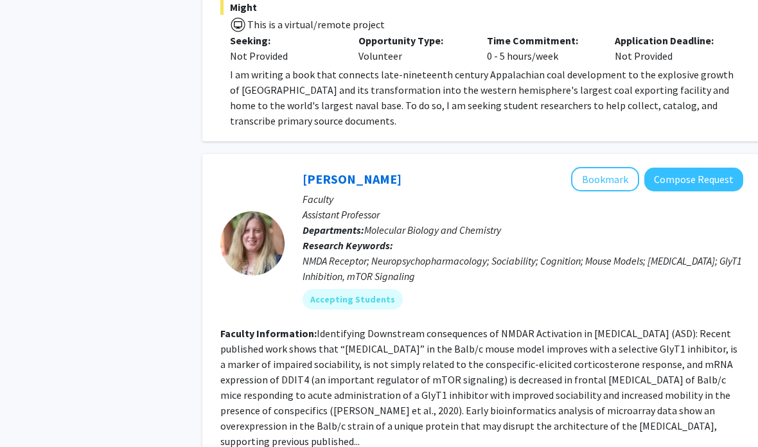
scroll to position [4001, 0]
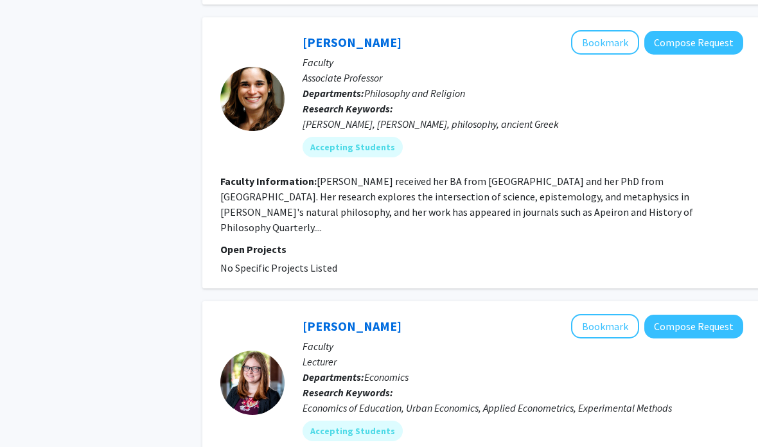
scroll to position [2756, 0]
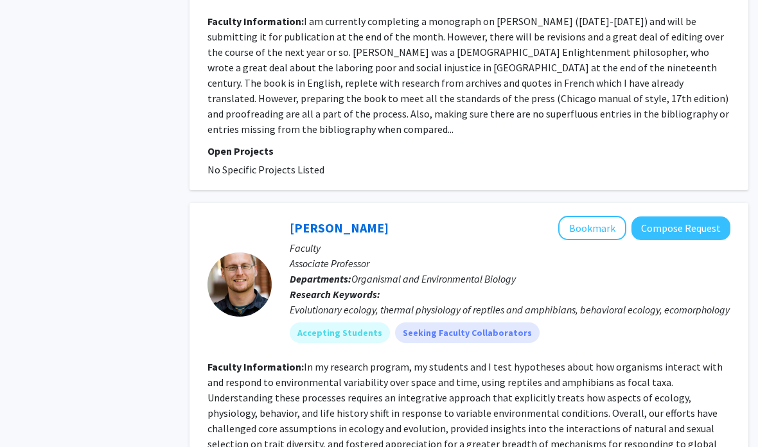
scroll to position [2830, 13]
